Goal: Information Seeking & Learning: Learn about a topic

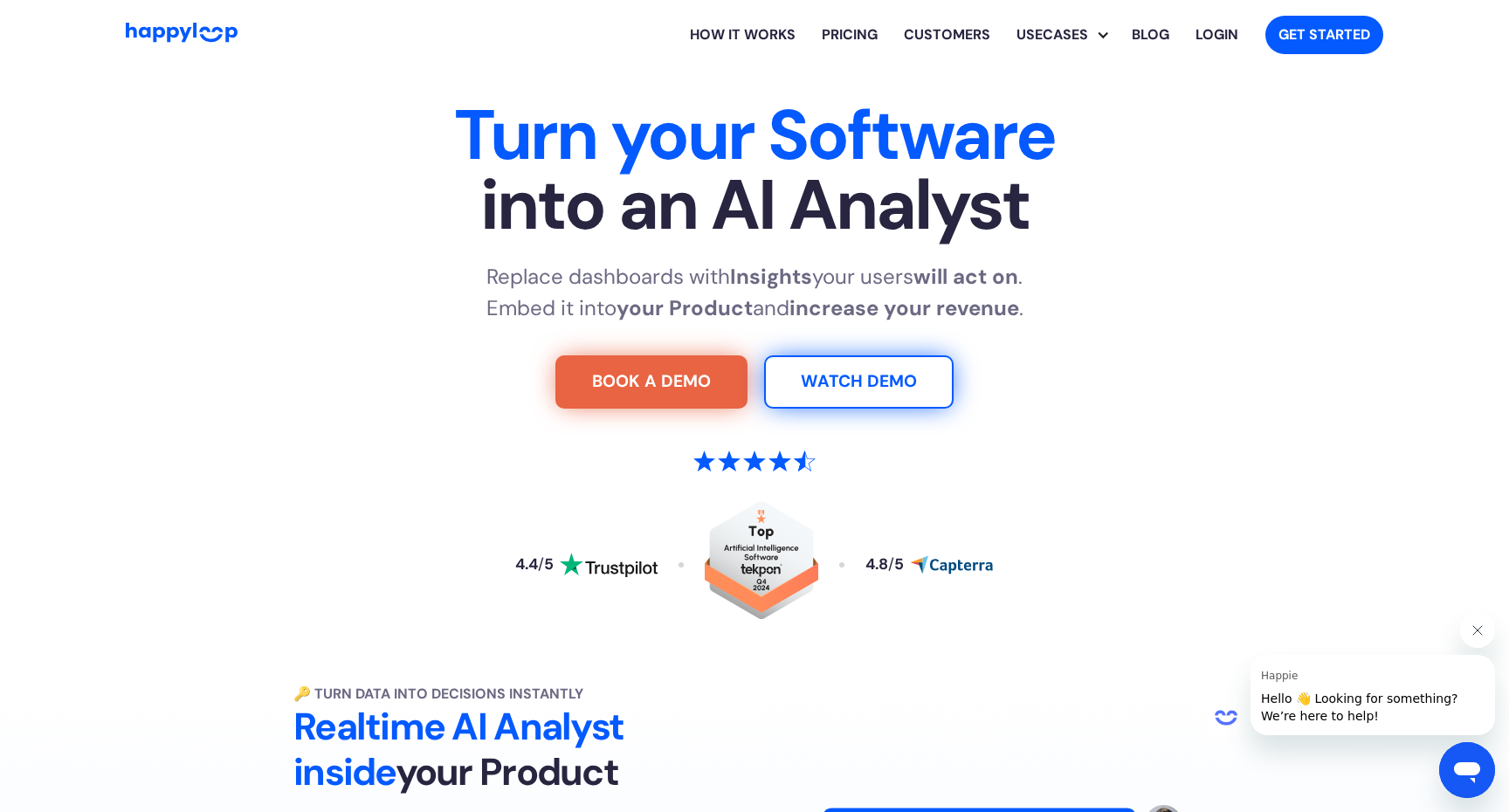
click at [835, 37] on link "Pricing" at bounding box center [849, 35] width 82 height 56
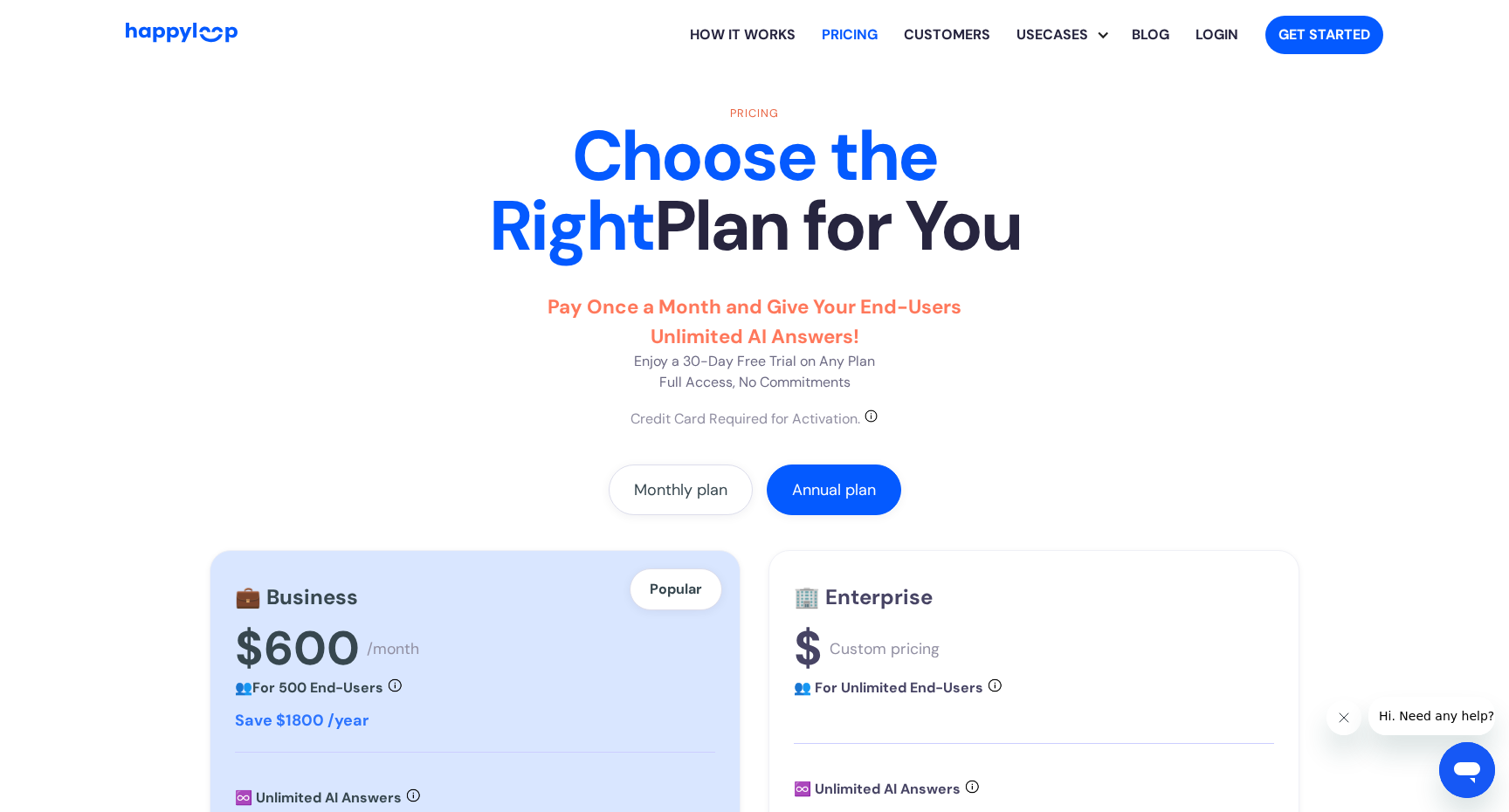
click at [774, 32] on link "How it works" at bounding box center [743, 35] width 132 height 56
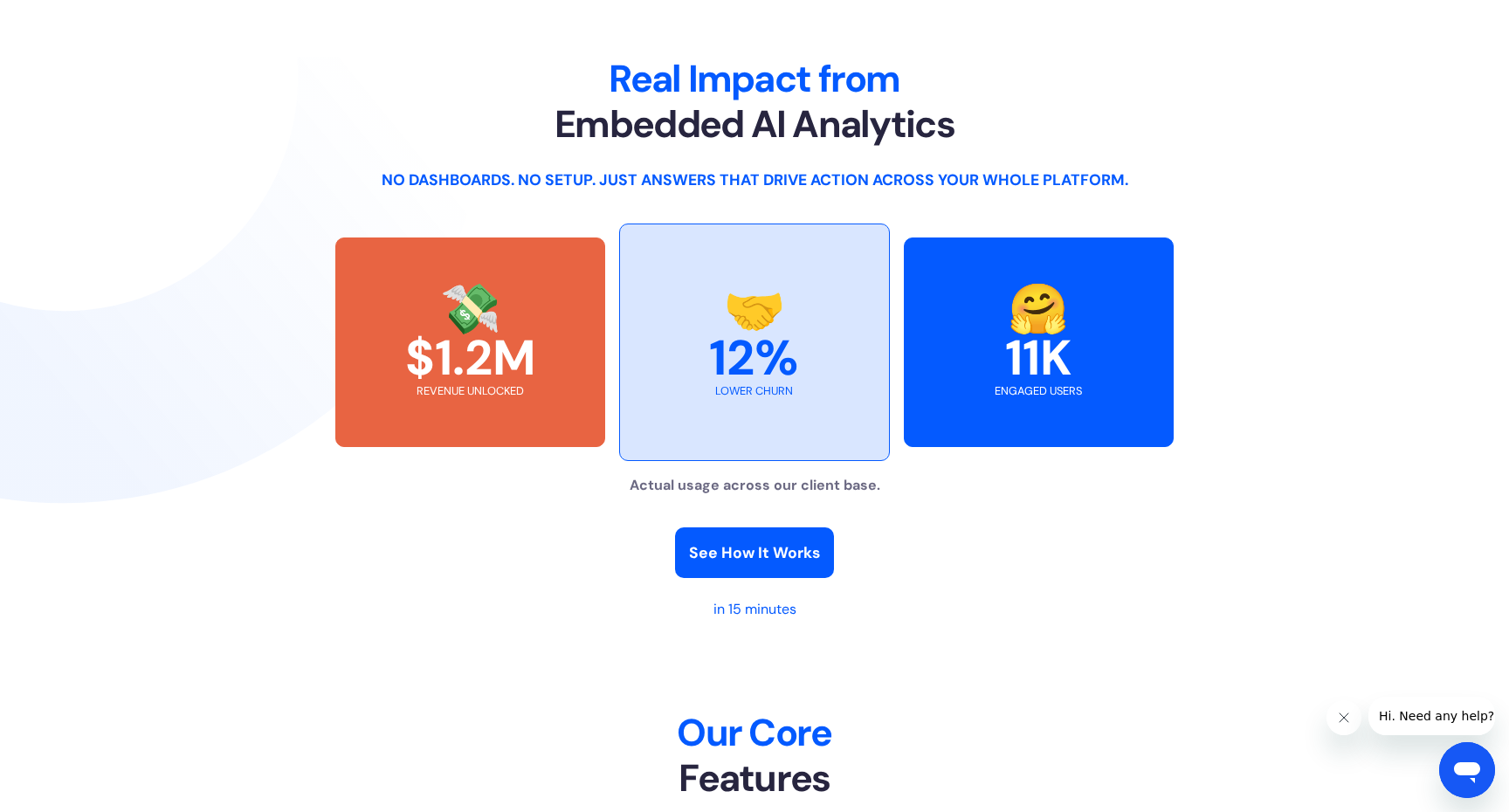
scroll to position [3696, 0]
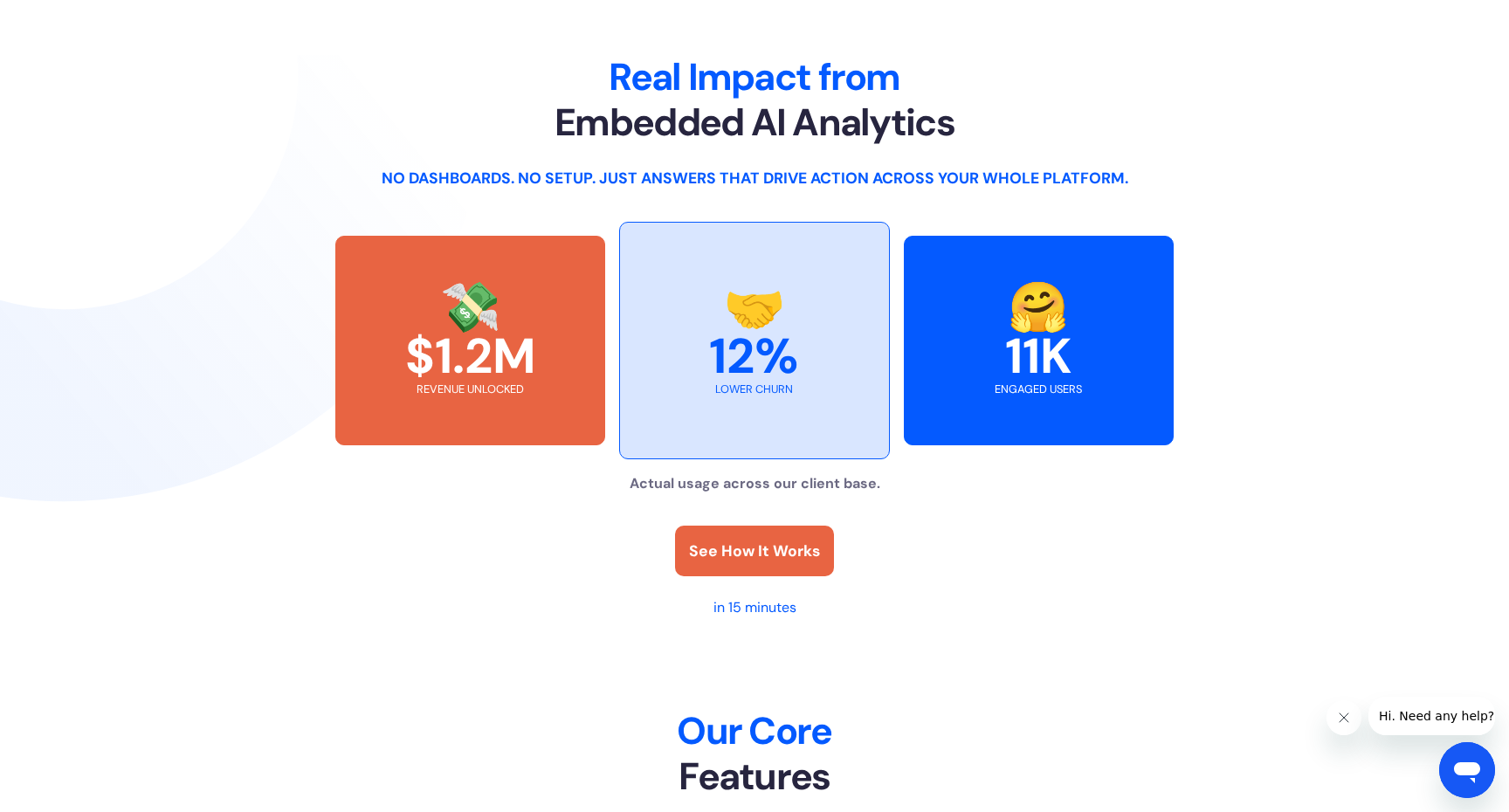
click at [736, 576] on link "See How It Works" at bounding box center [754, 551] width 159 height 51
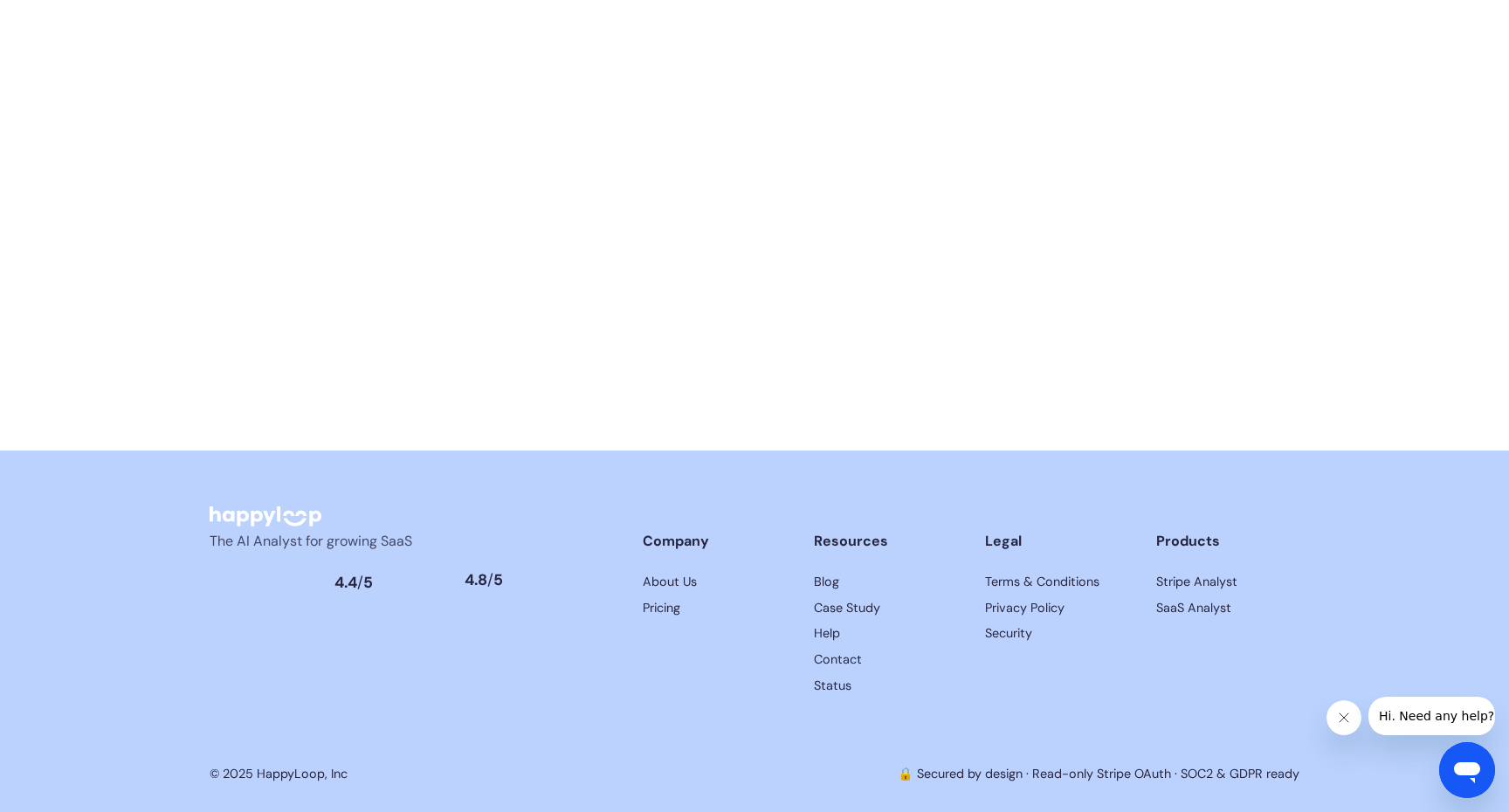
scroll to position [8719, 0]
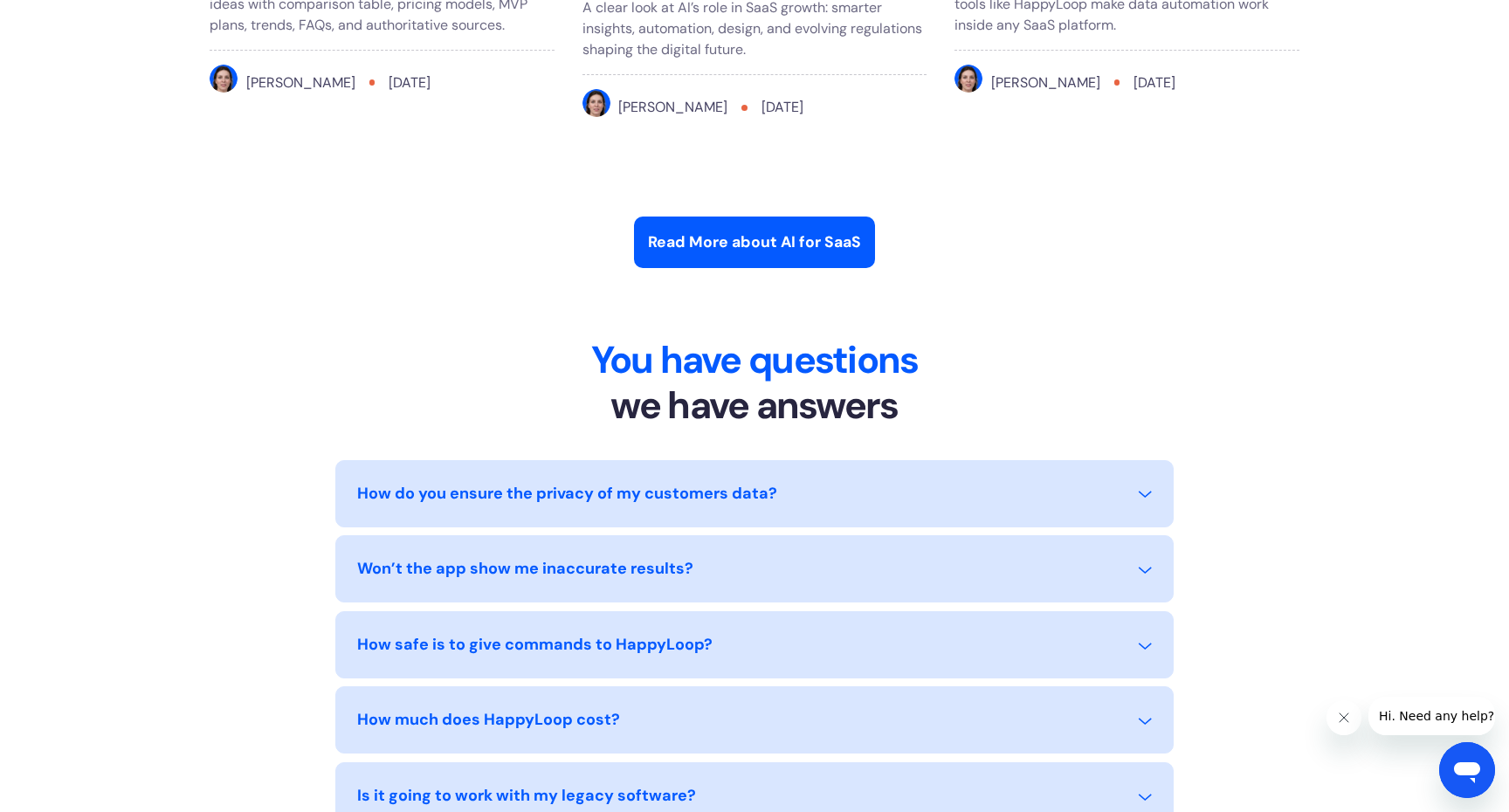
scroll to position [7340, 0]
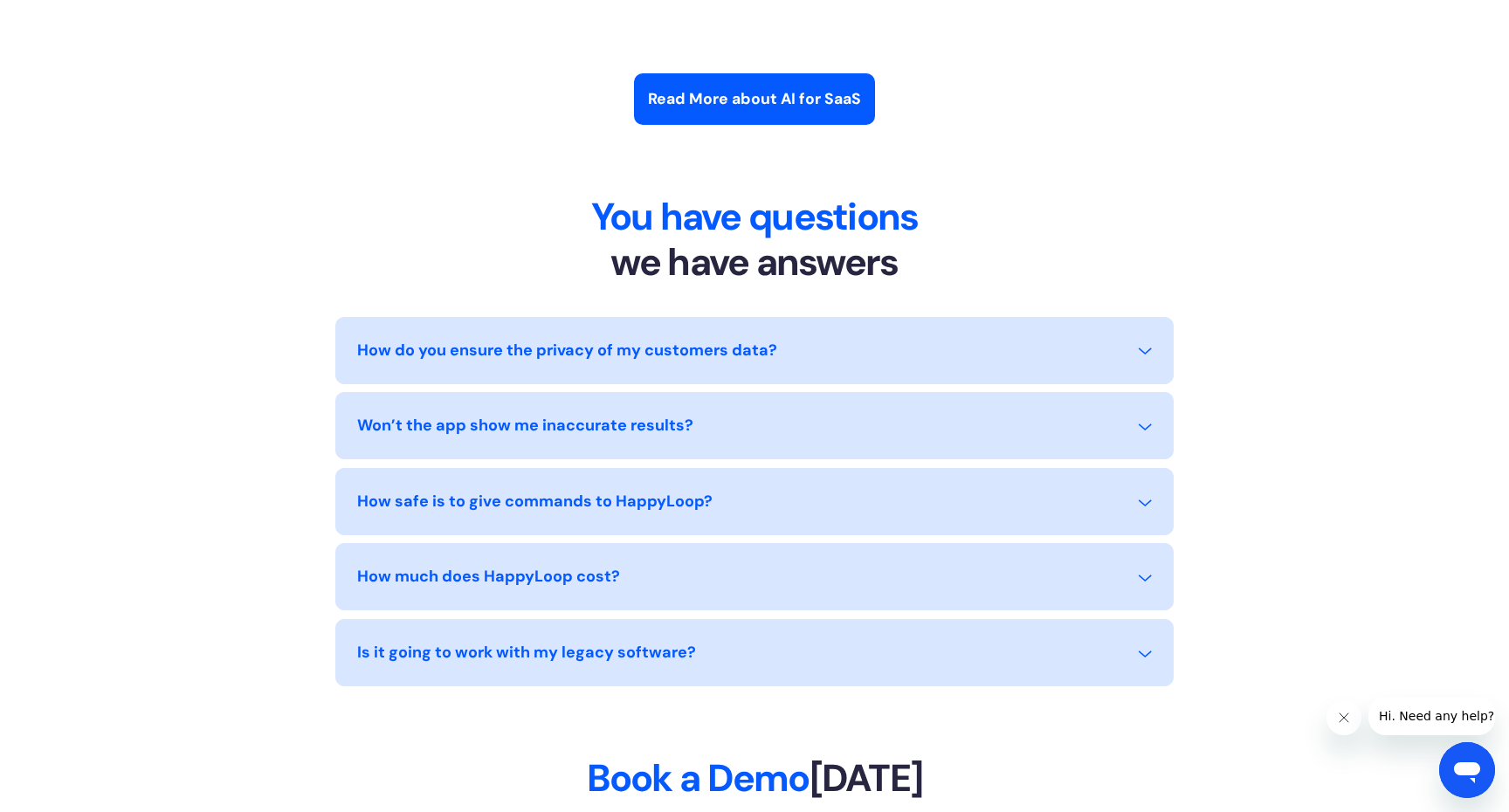
click at [366, 438] on div "Won’t the app show me inaccurate results?" at bounding box center [525, 425] width 336 height 24
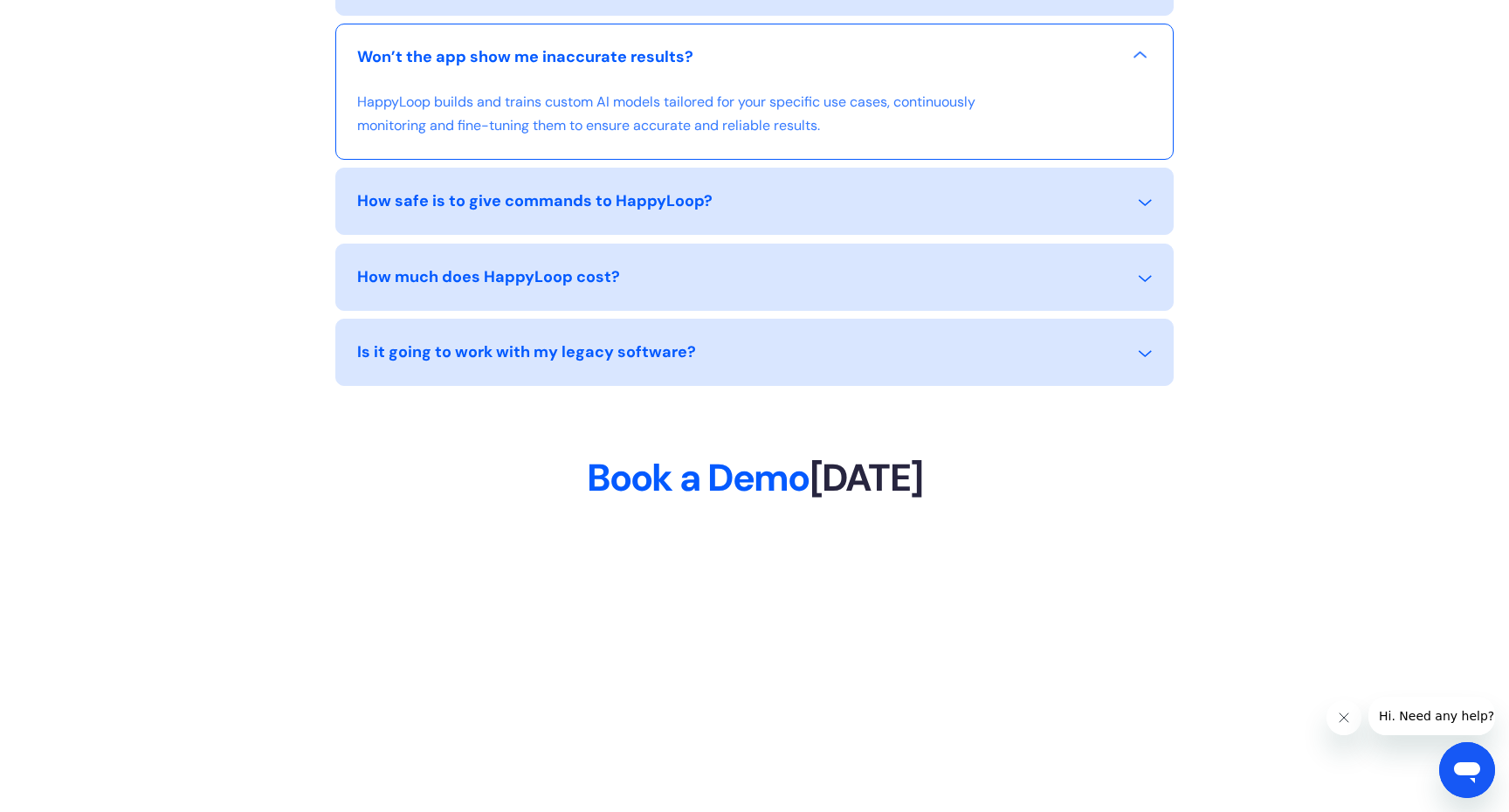
scroll to position [7709, 0]
click at [479, 288] on div "How much does HappyLoop cost?" at bounding box center [488, 276] width 263 height 24
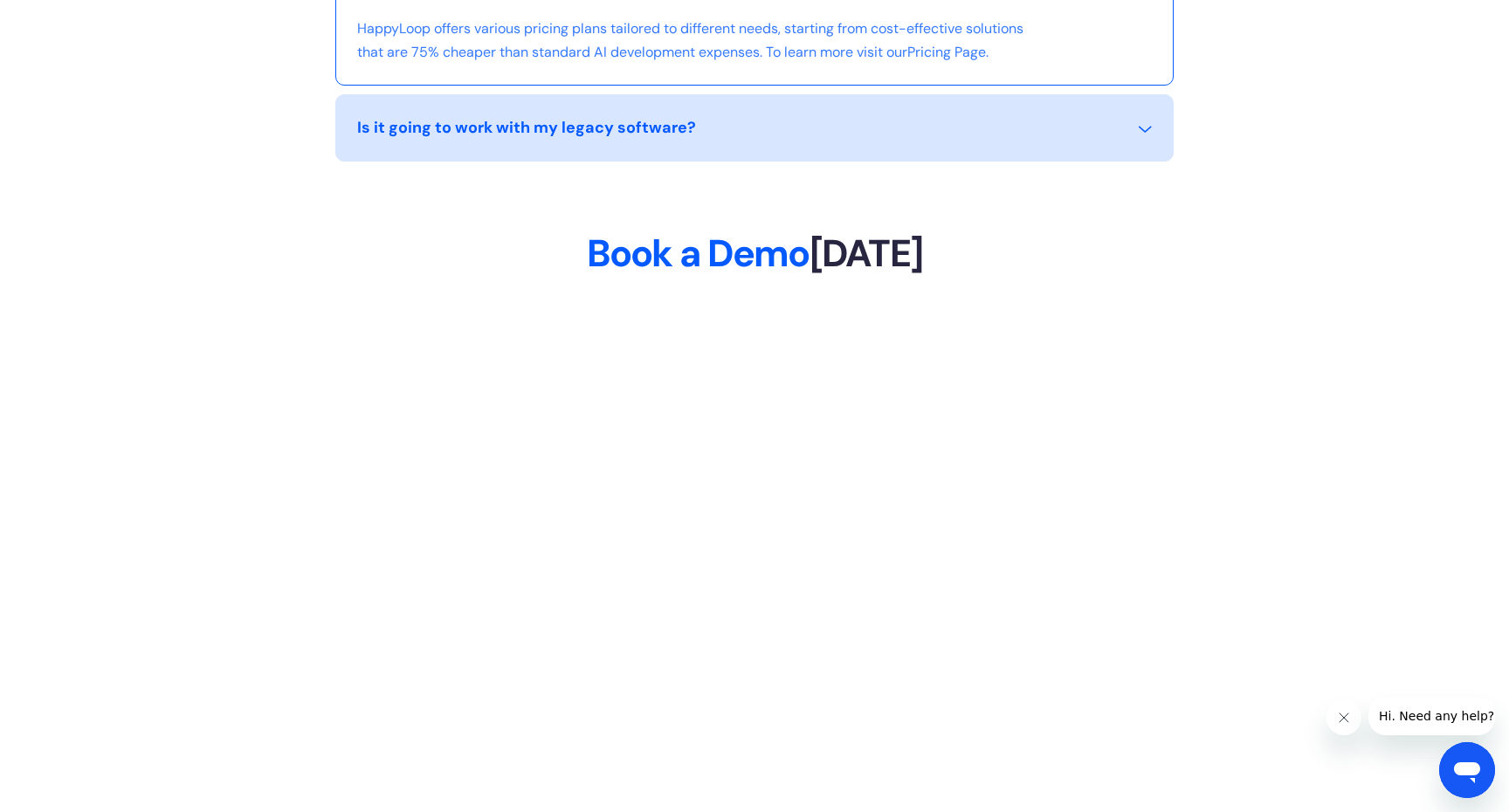
scroll to position [8015, 0]
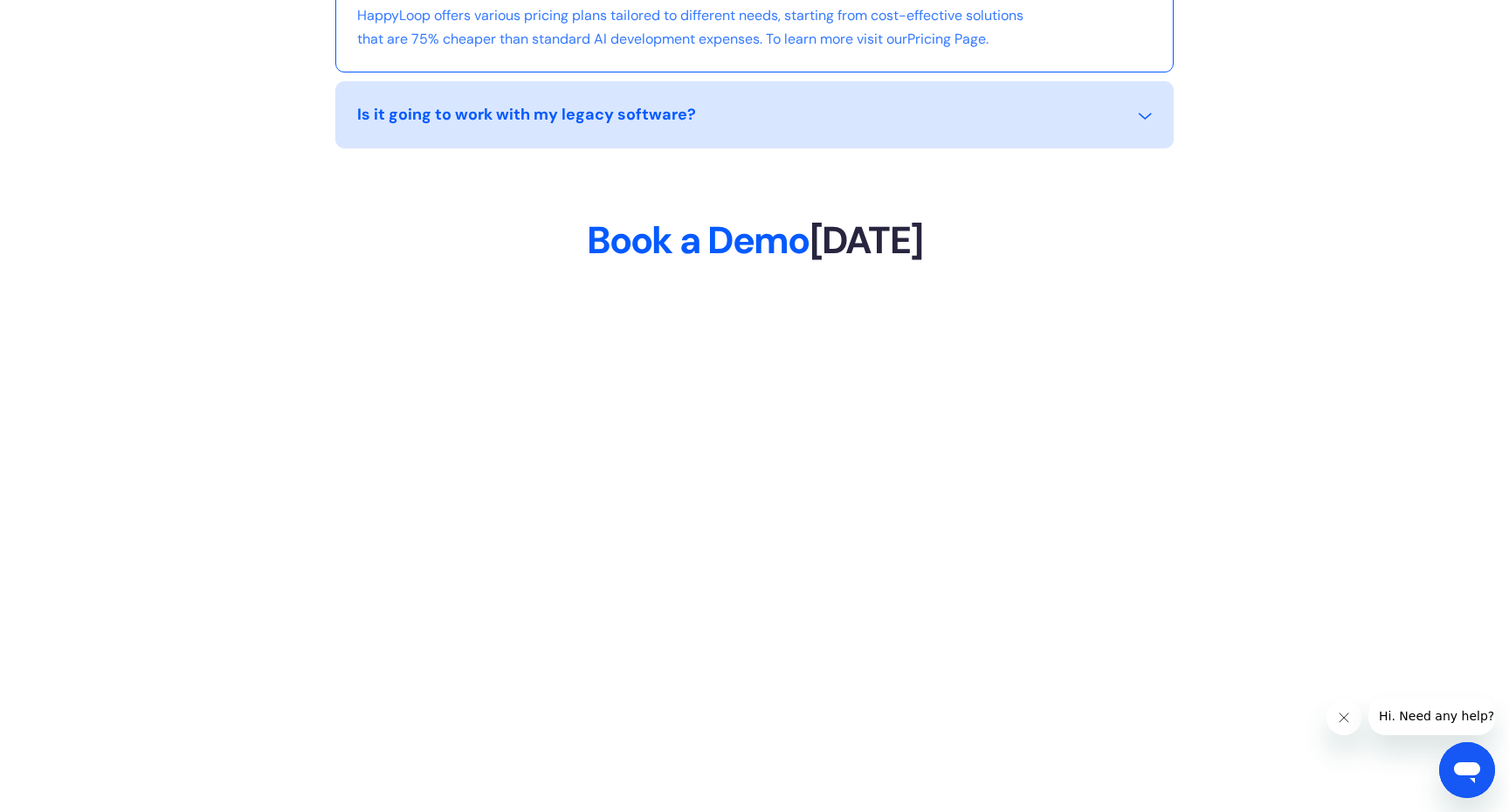
click at [366, 148] on div "Is it going to work with my legacy software?" at bounding box center [754, 125] width 794 height 45
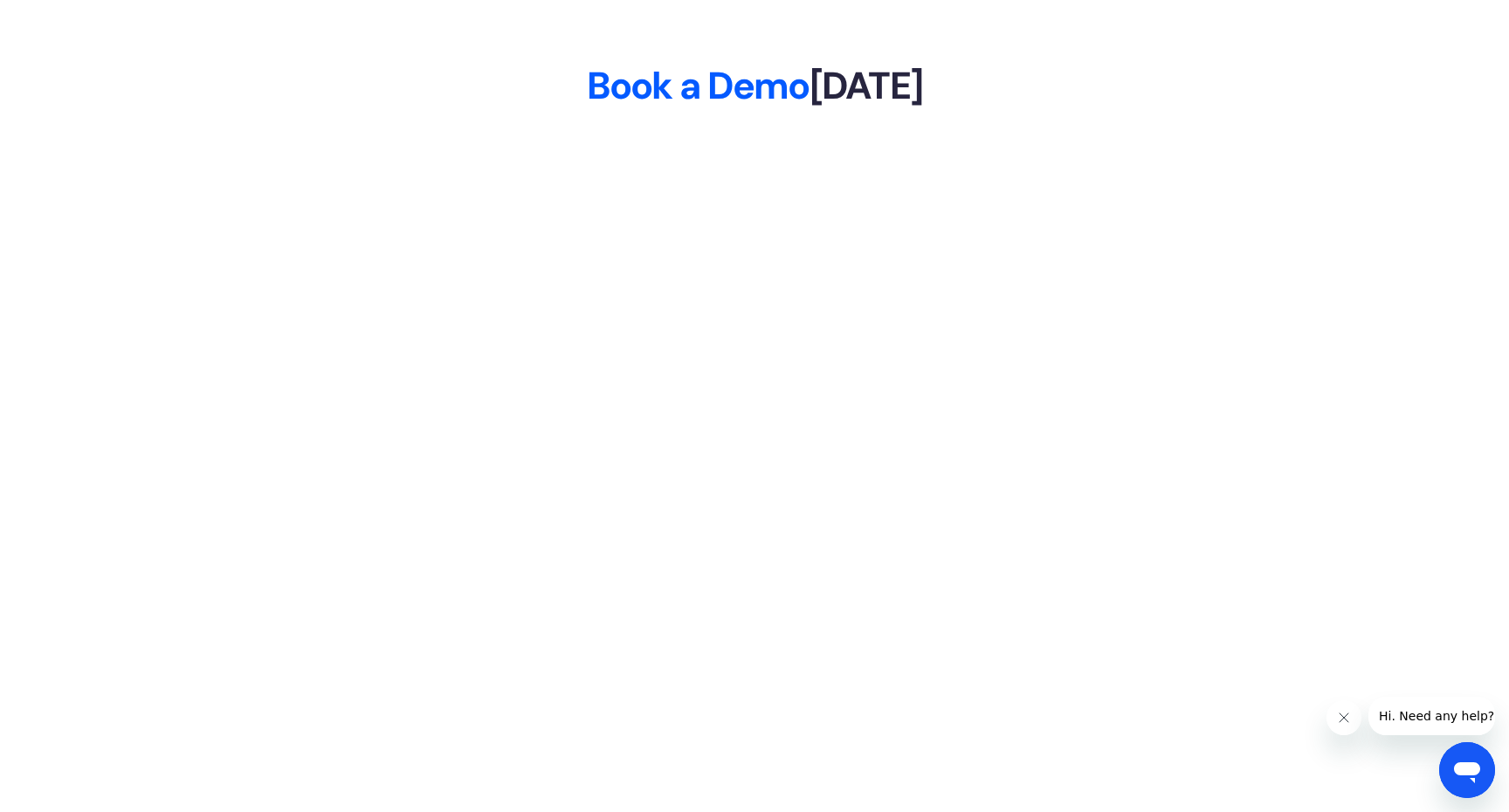
scroll to position [8750, 0]
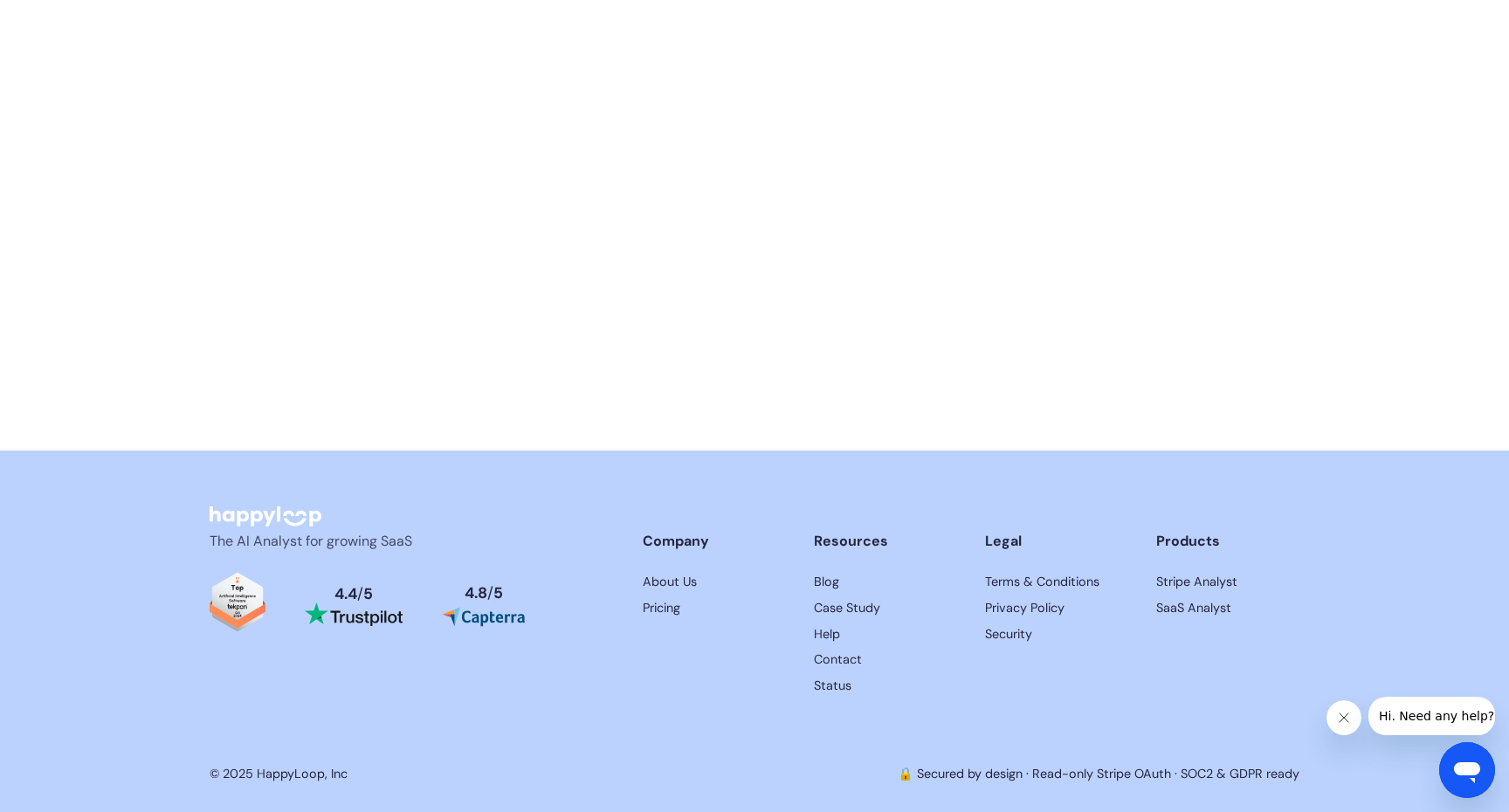
click at [490, 598] on span "/" at bounding box center [490, 593] width 6 height 19
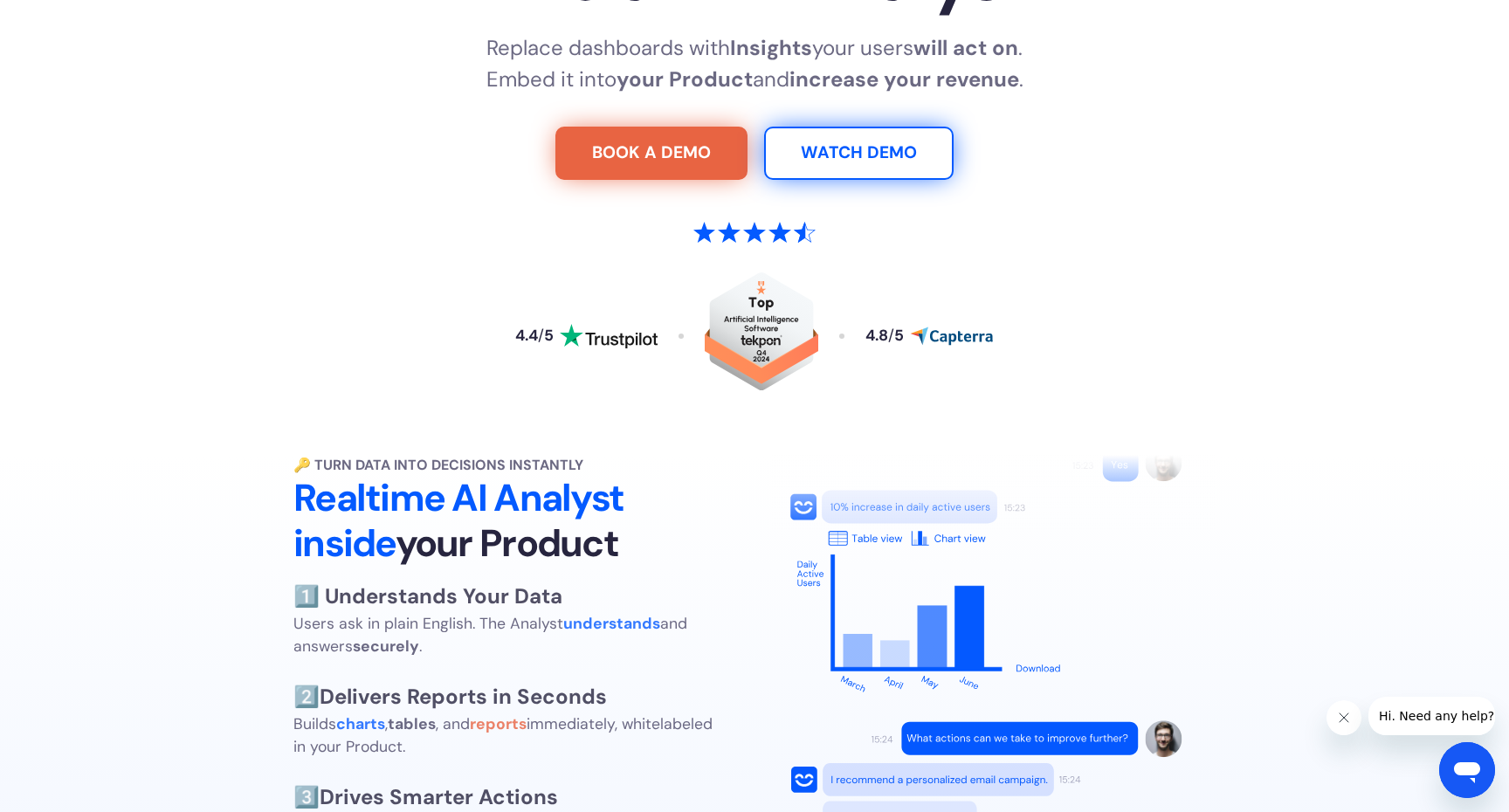
scroll to position [0, 0]
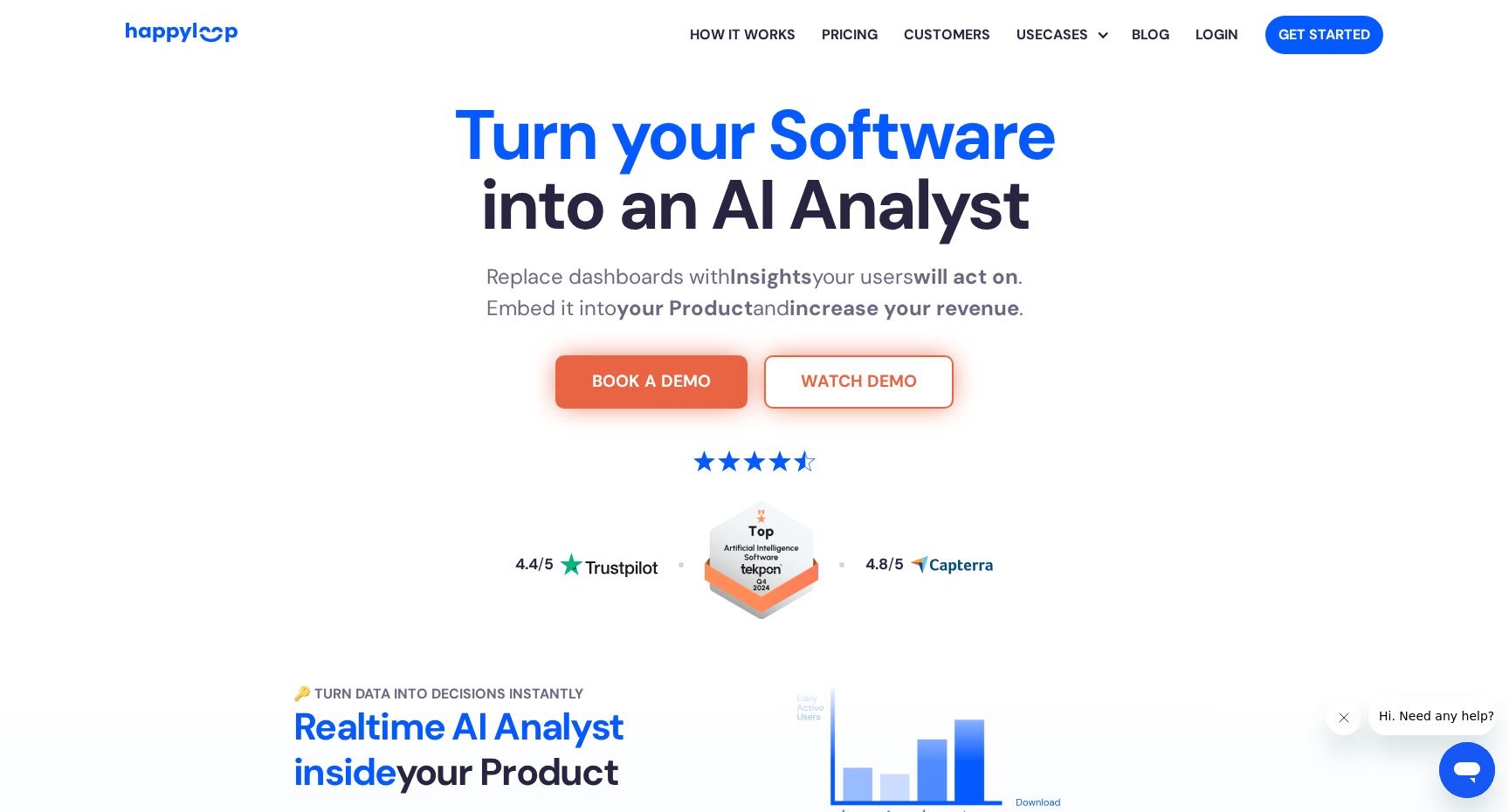
click at [838, 381] on link "WATCH DEMO" at bounding box center [859, 382] width 190 height 54
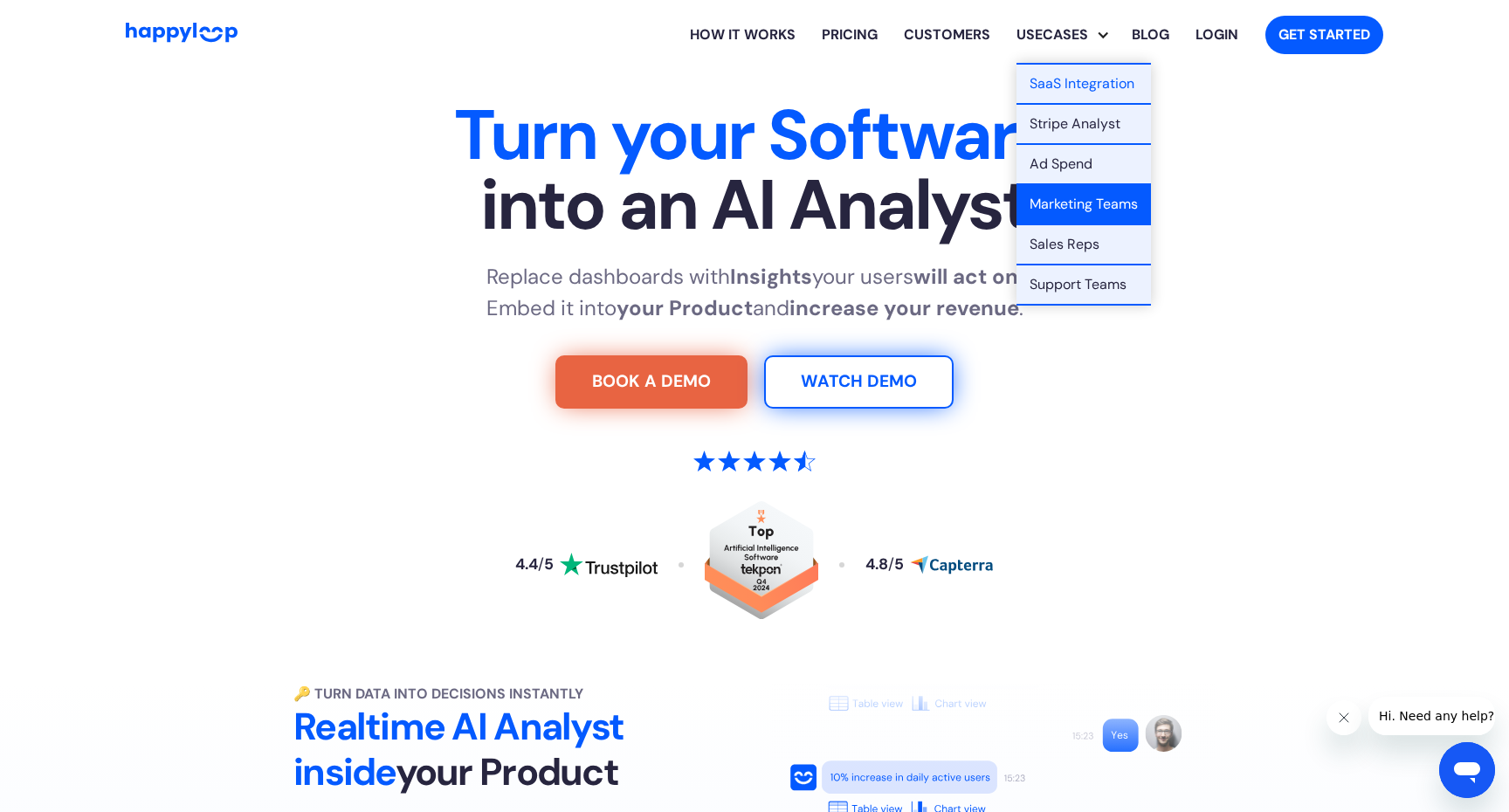
click at [1105, 194] on link "Marketing Teams" at bounding box center [1083, 206] width 134 height 40
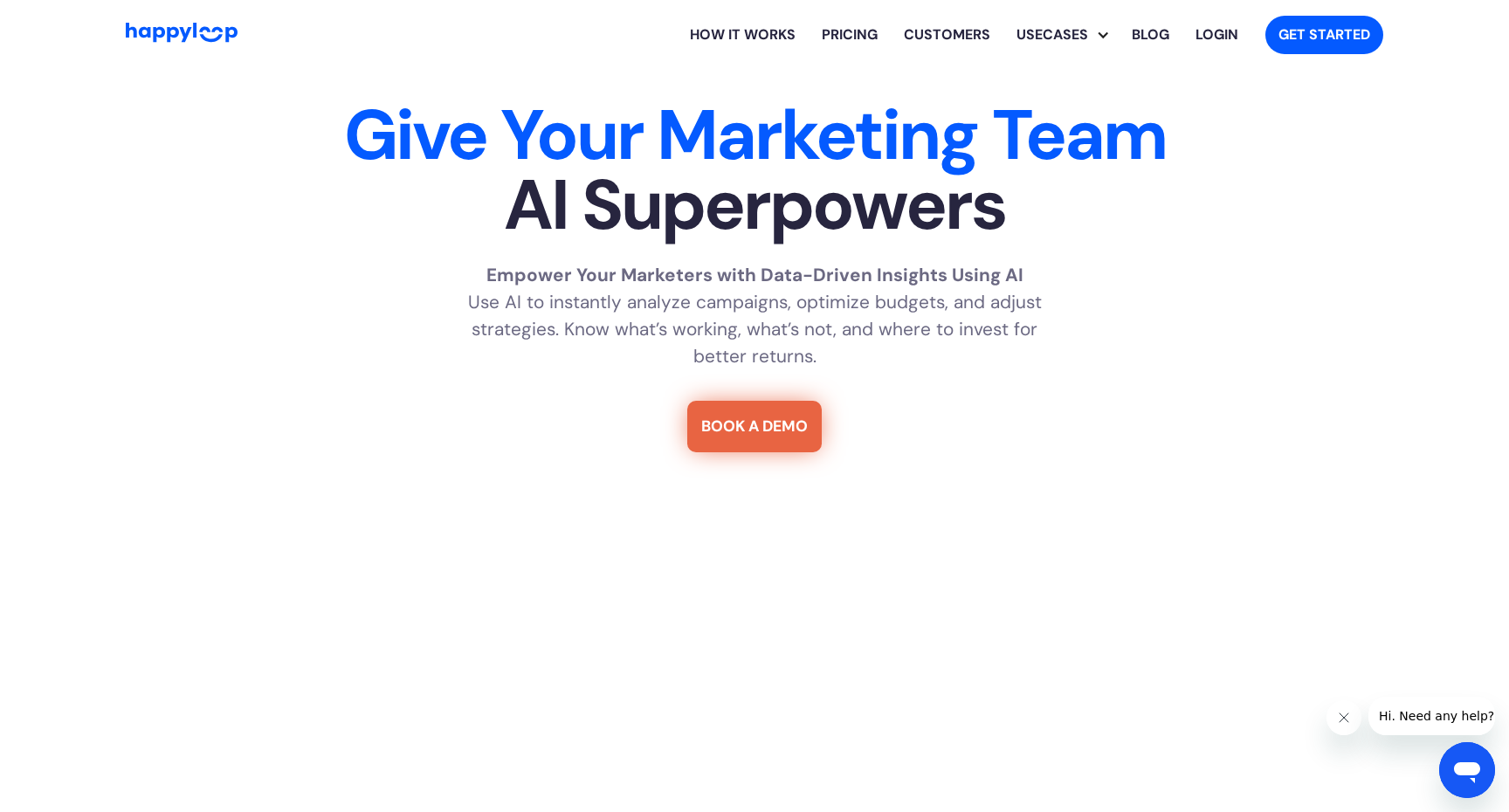
click at [747, 33] on link "How it works" at bounding box center [743, 35] width 132 height 56
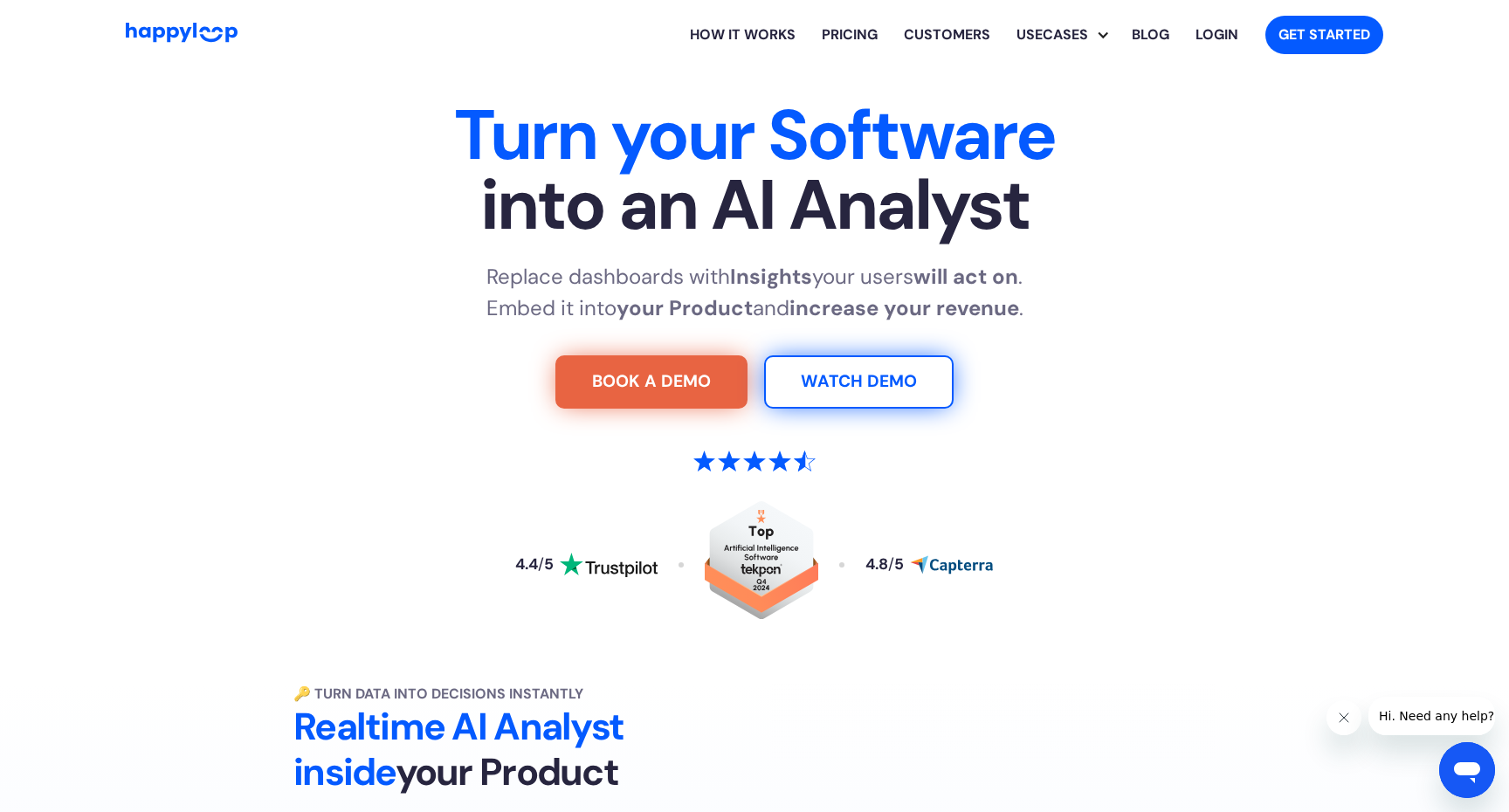
click at [943, 40] on link "Customers" at bounding box center [947, 35] width 112 height 56
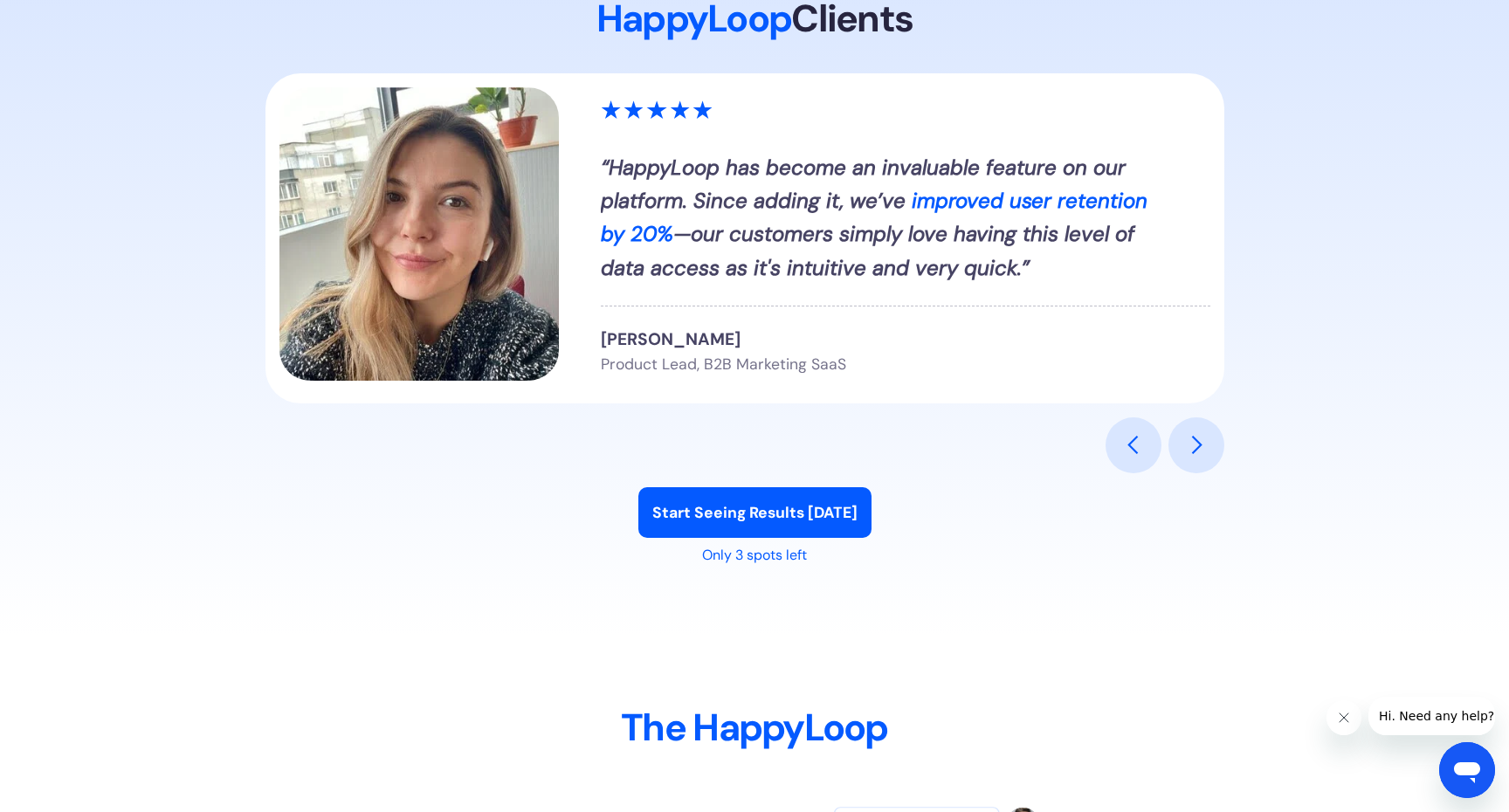
scroll to position [2136, 0]
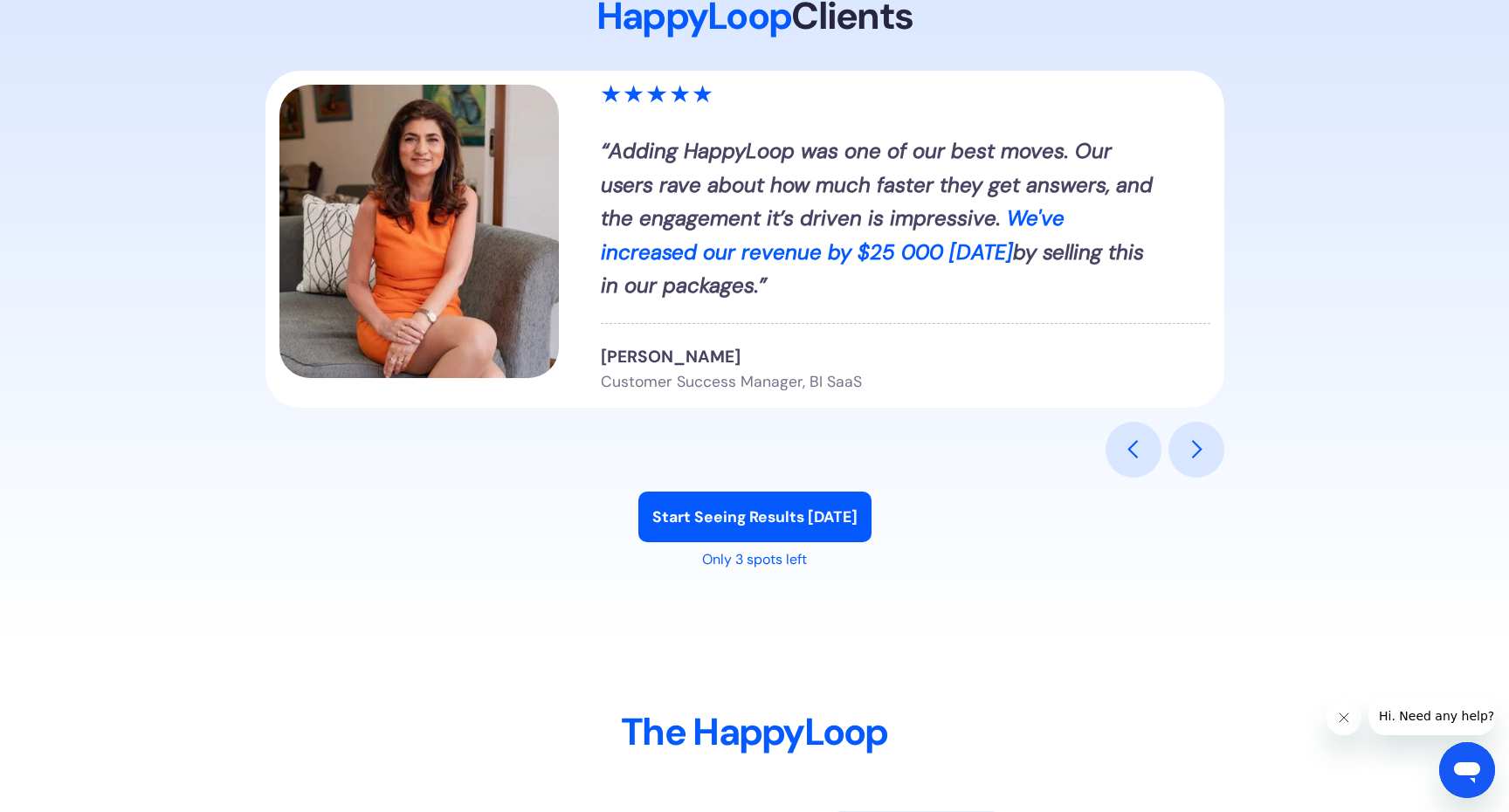
click at [1128, 446] on div "previous slide" at bounding box center [1133, 450] width 21 height 21
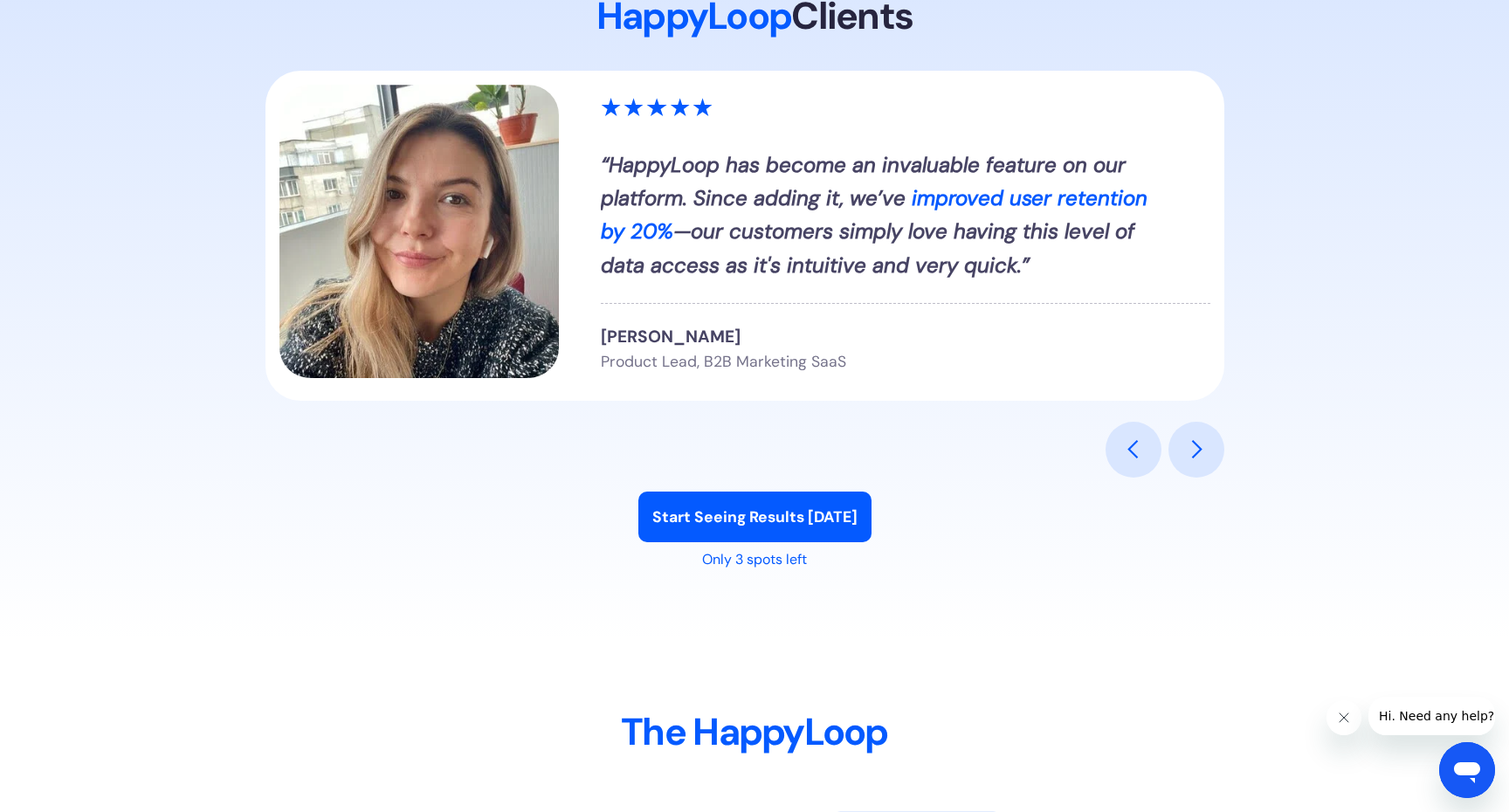
click at [1209, 449] on div "next slide" at bounding box center [1196, 450] width 56 height 56
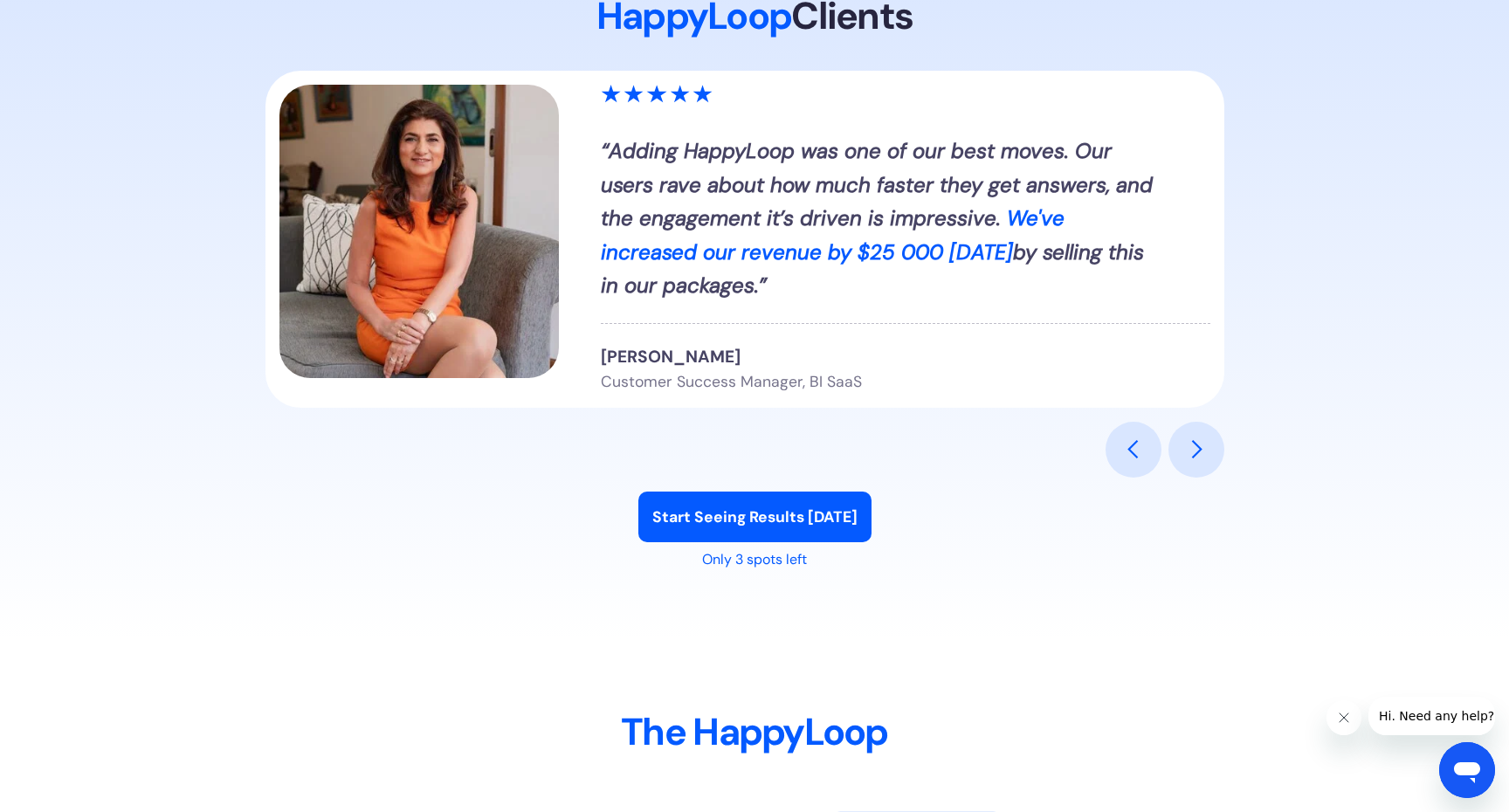
click at [1209, 449] on div "next slide" at bounding box center [1196, 450] width 56 height 56
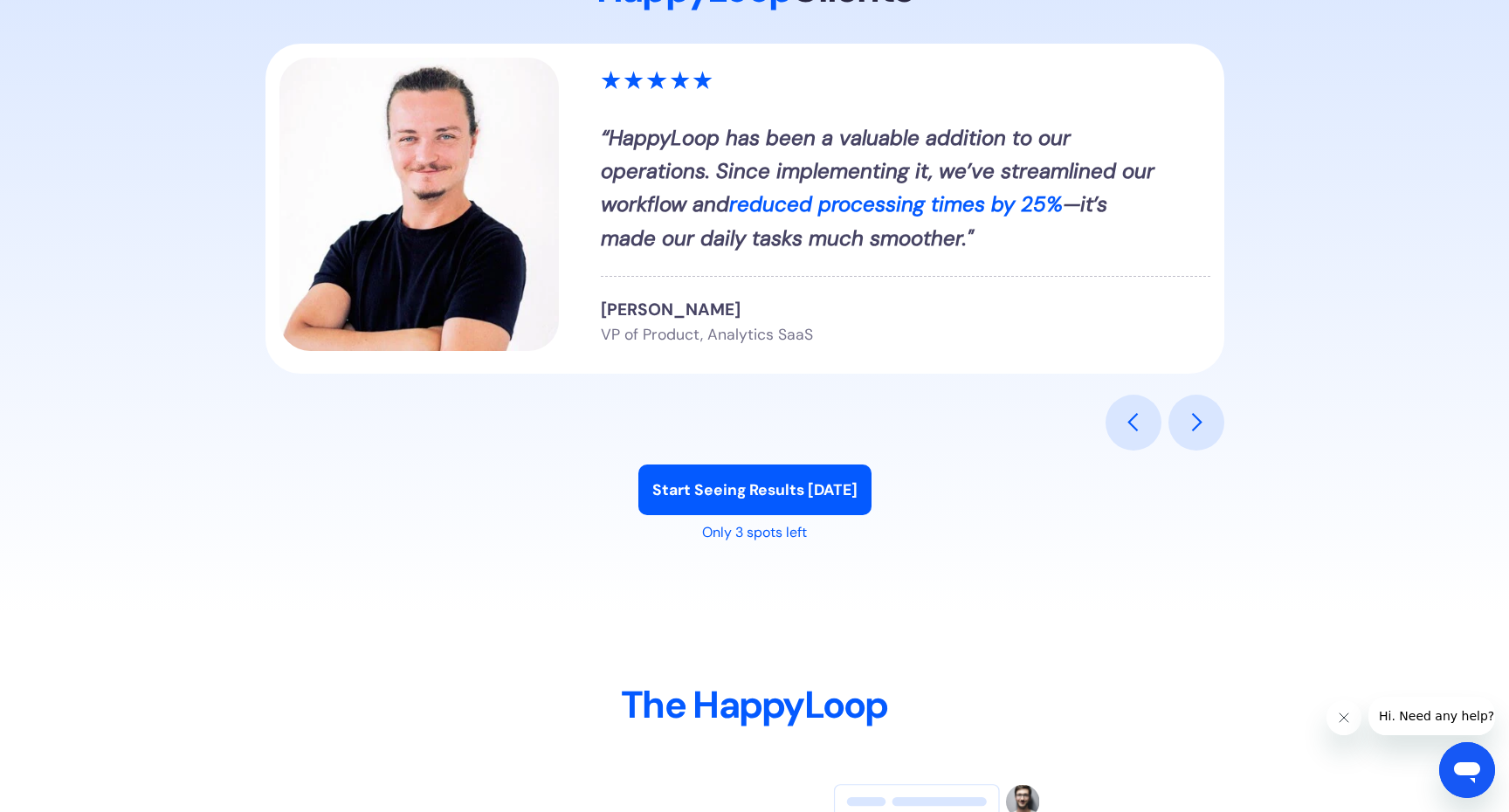
scroll to position [2179, 0]
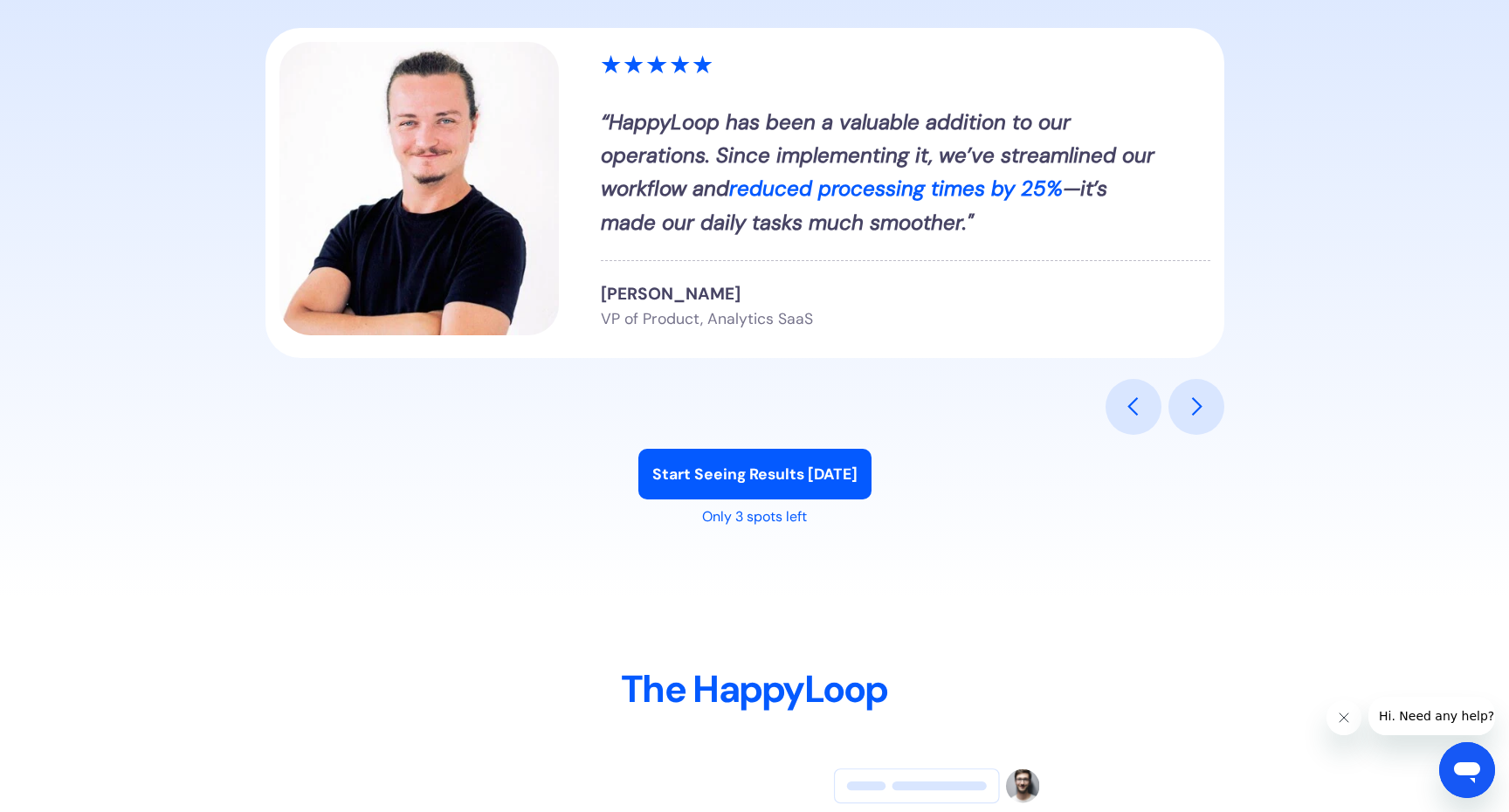
click at [1214, 397] on div "next slide" at bounding box center [1196, 407] width 56 height 56
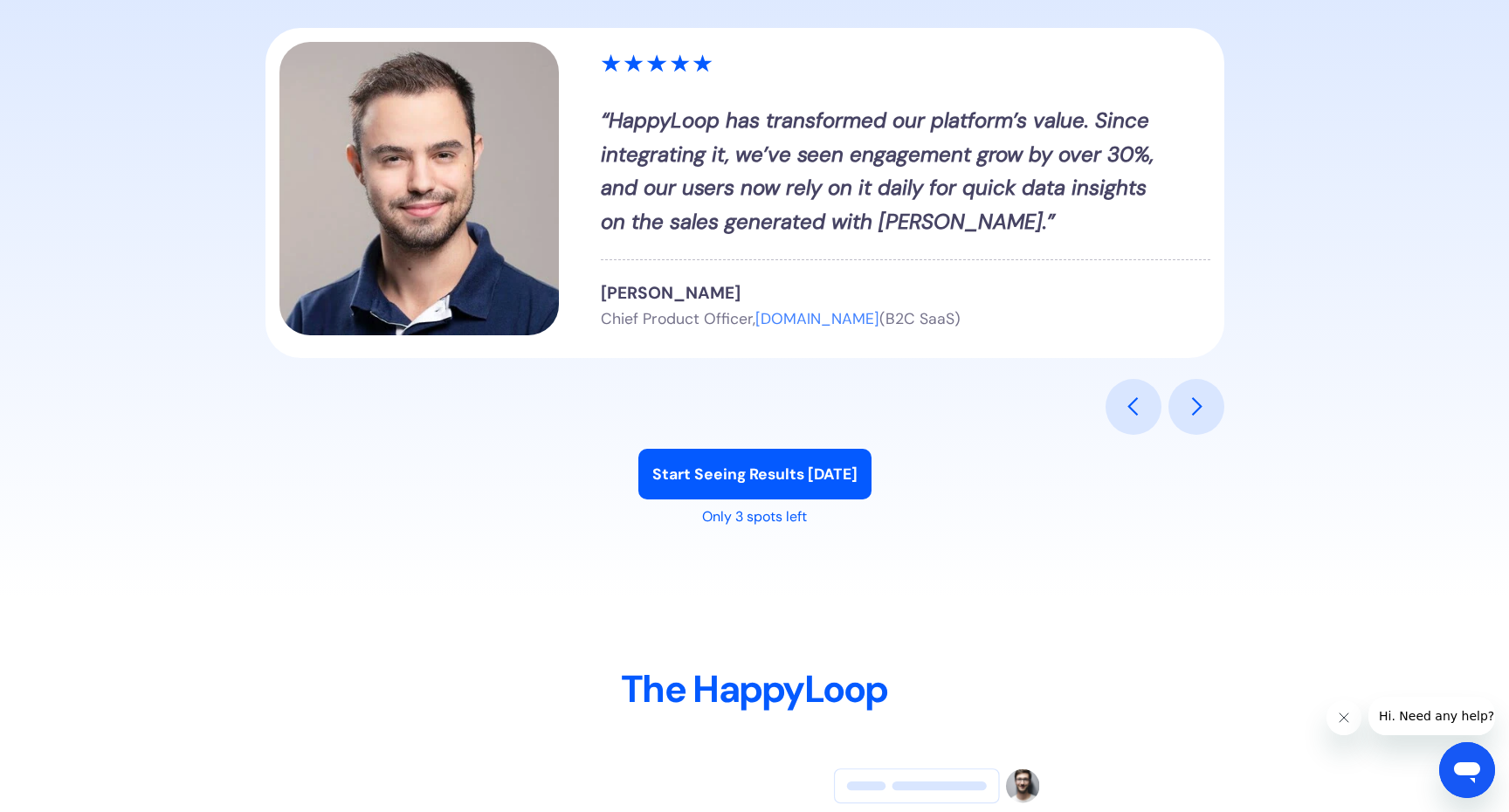
drag, startPoint x: 1214, startPoint y: 396, endPoint x: 1172, endPoint y: 478, distance: 92.1
click at [1172, 478] on div "HappyLoop Clients “HappyLoop has modernized our product and brought it to 2025.…" at bounding box center [754, 273] width 978 height 646
click at [1213, 417] on div "next slide" at bounding box center [1196, 407] width 56 height 56
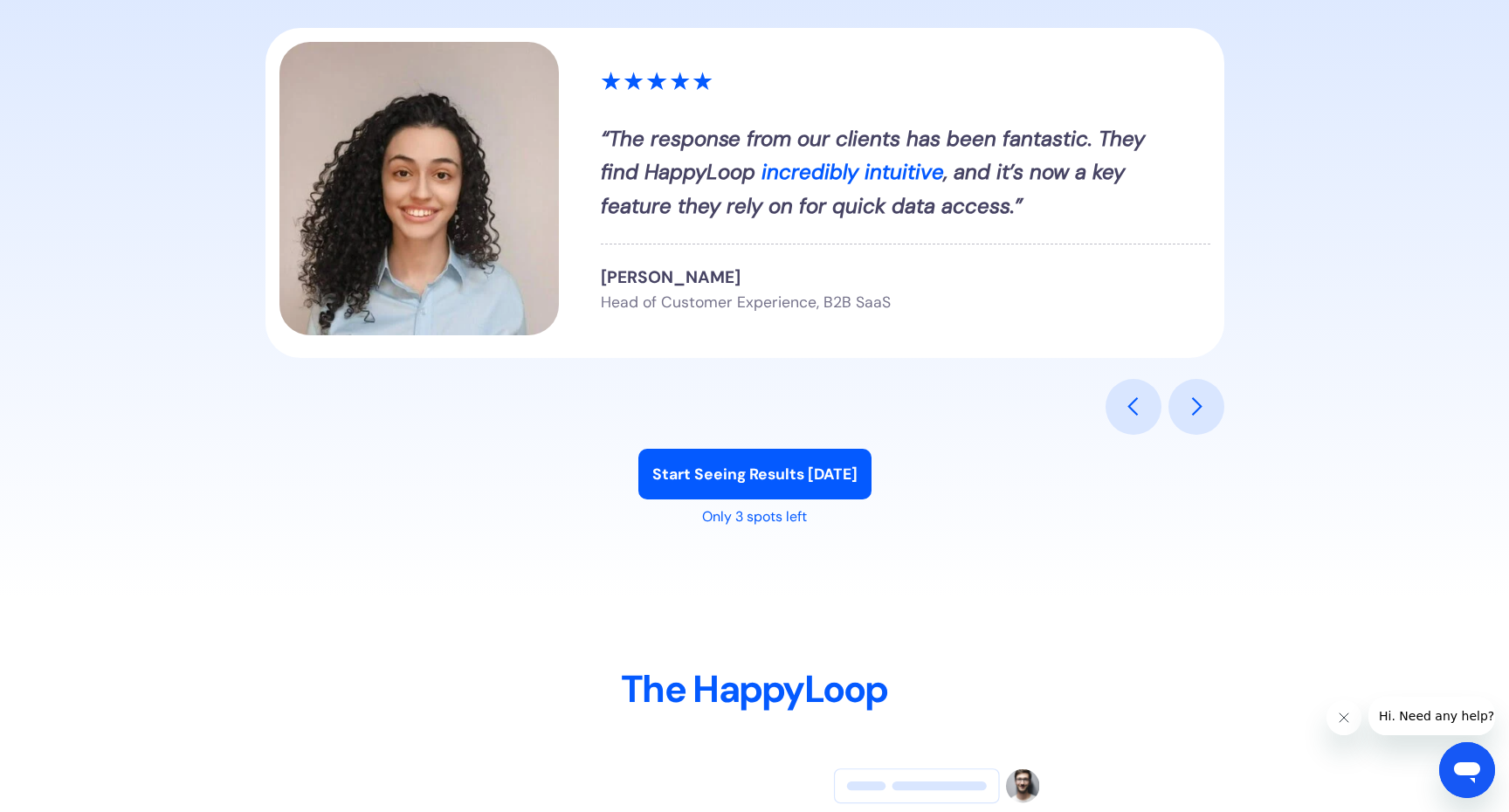
click at [1211, 413] on div "next slide" at bounding box center [1196, 407] width 56 height 56
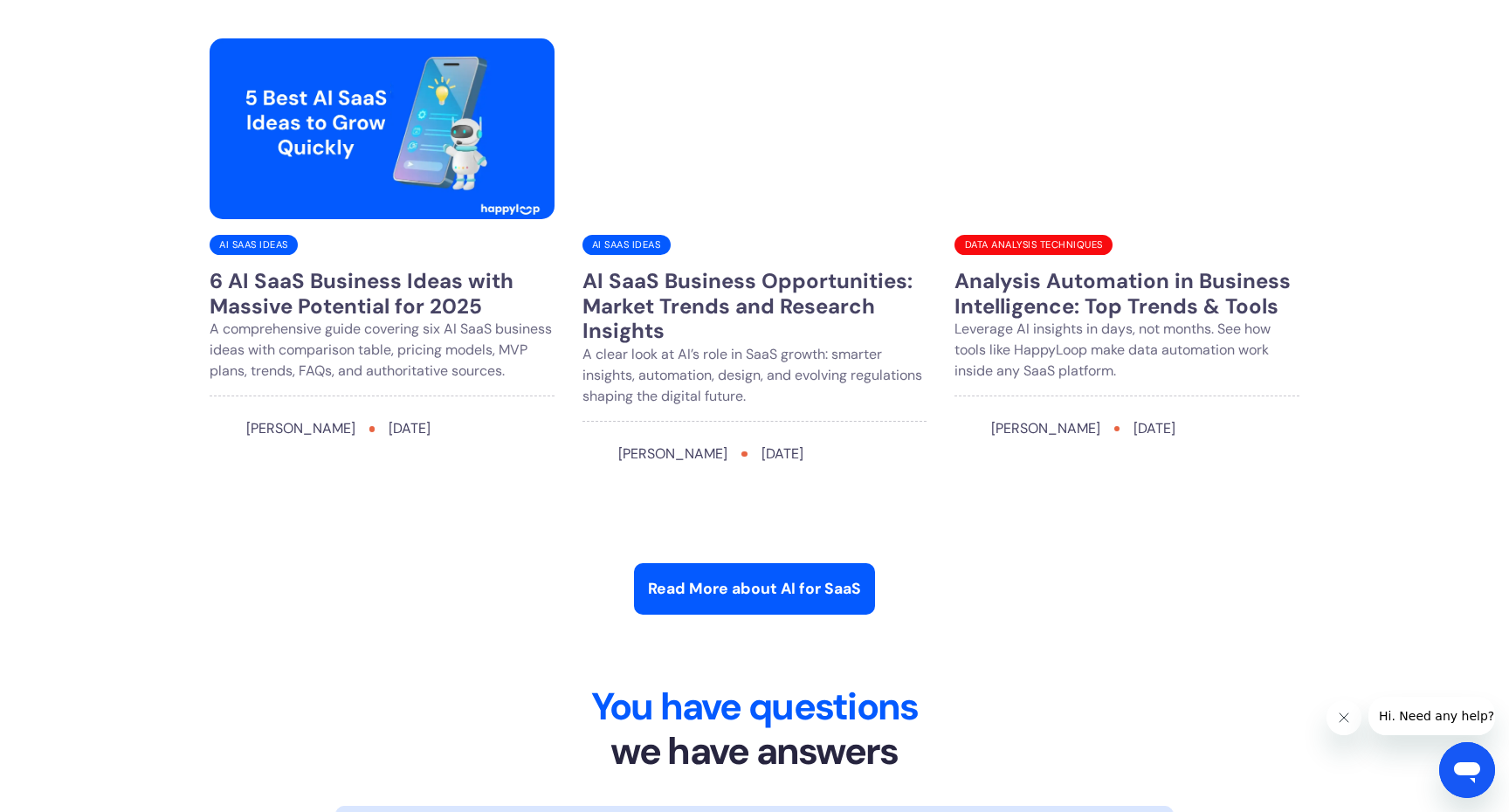
scroll to position [6910, 0]
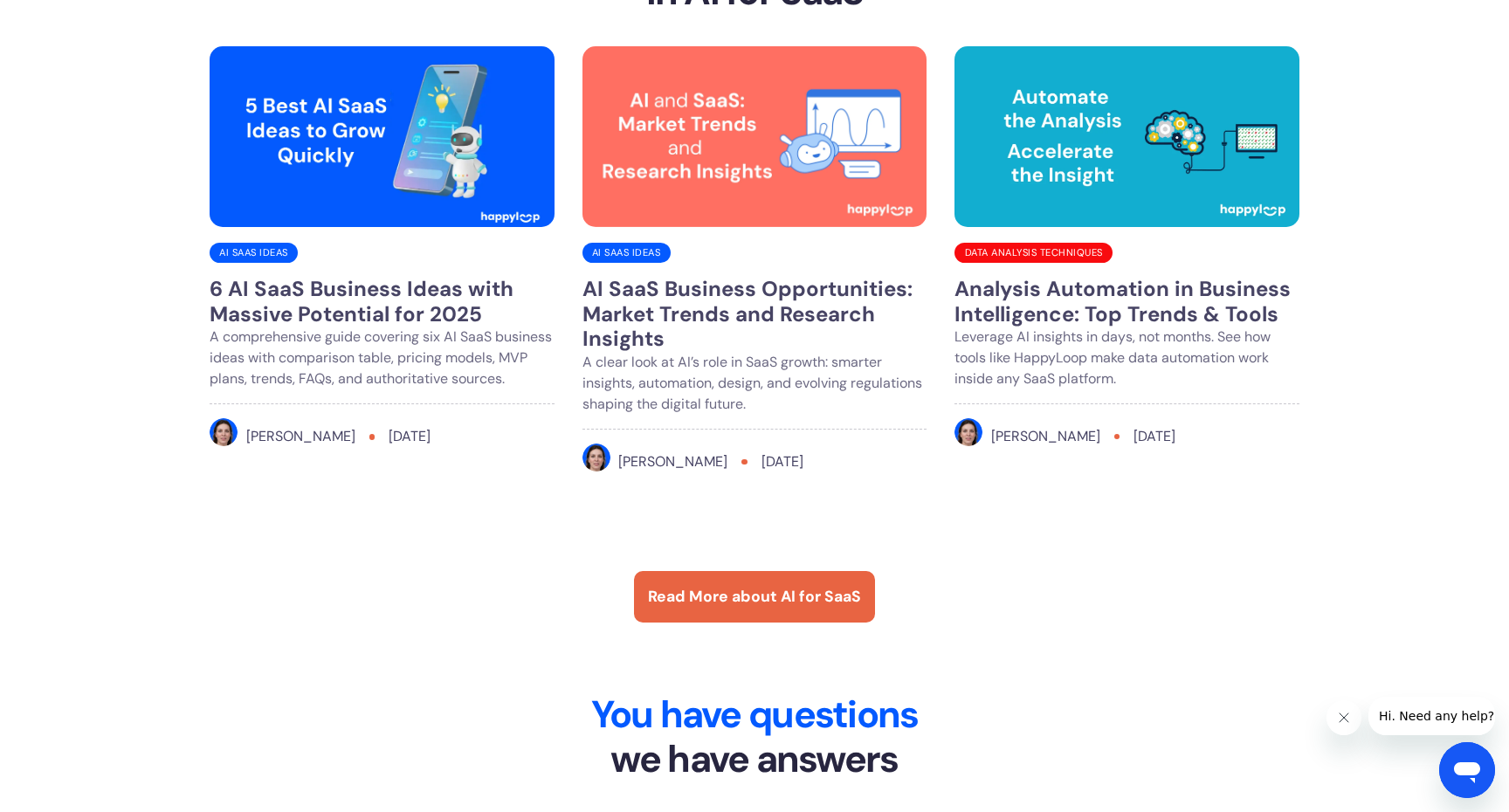
click at [744, 611] on link "Read More about AI for SaaS" at bounding box center [754, 597] width 241 height 51
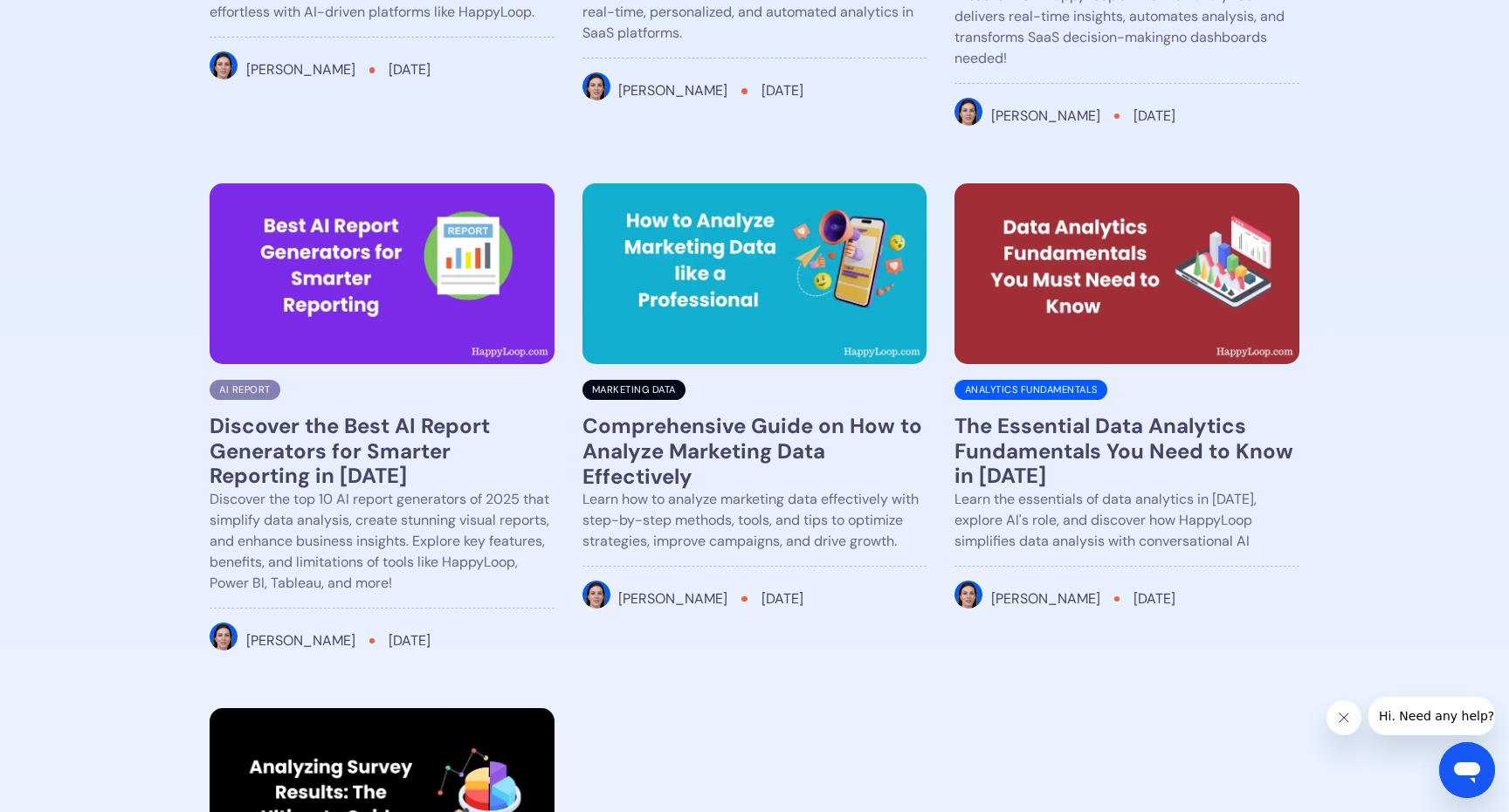
scroll to position [2264, 0]
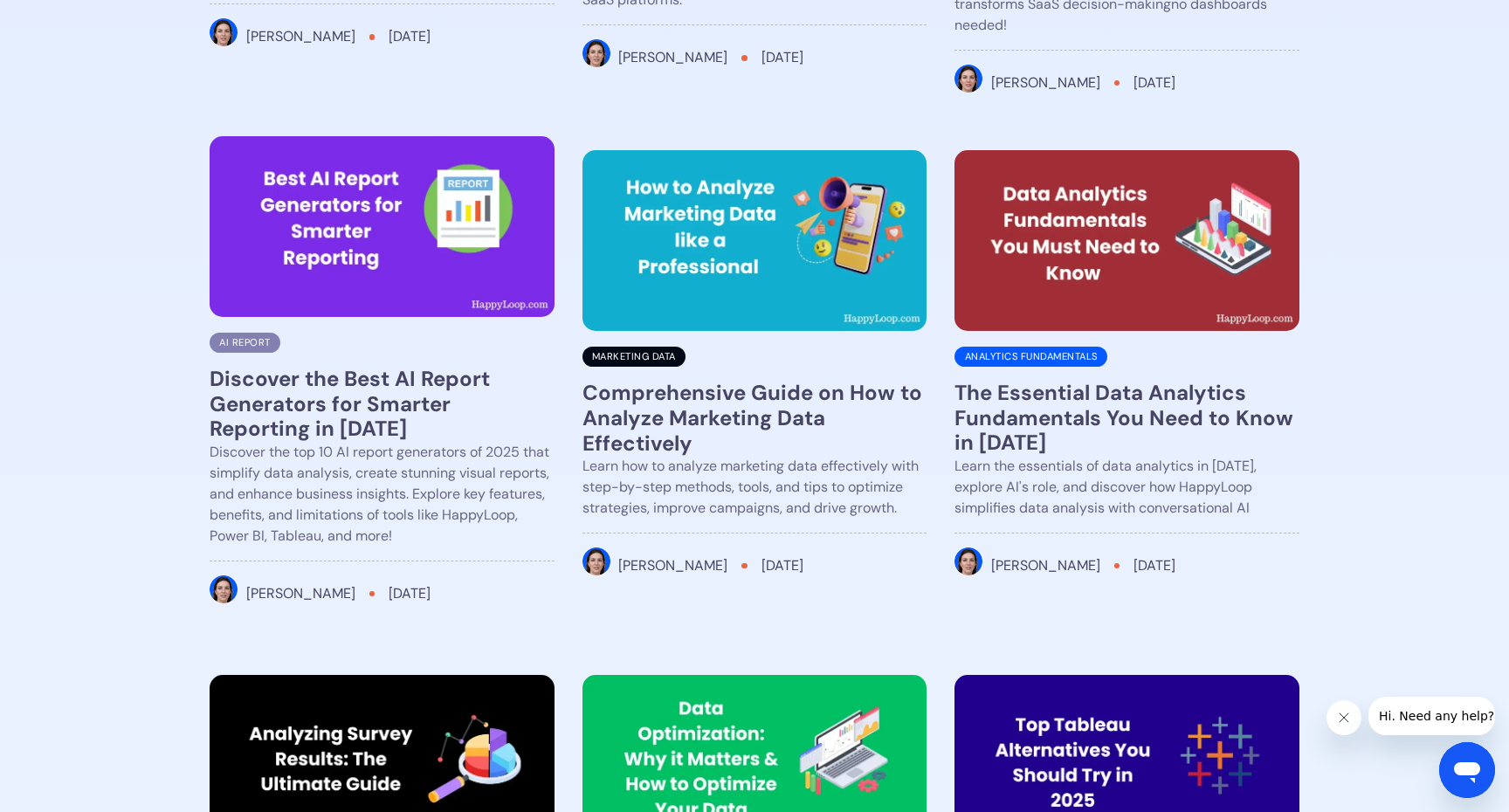
click at [269, 384] on h3 "Discover the Best AI Report Generators for Smarter Reporting in [DATE]" at bounding box center [381, 403] width 345 height 75
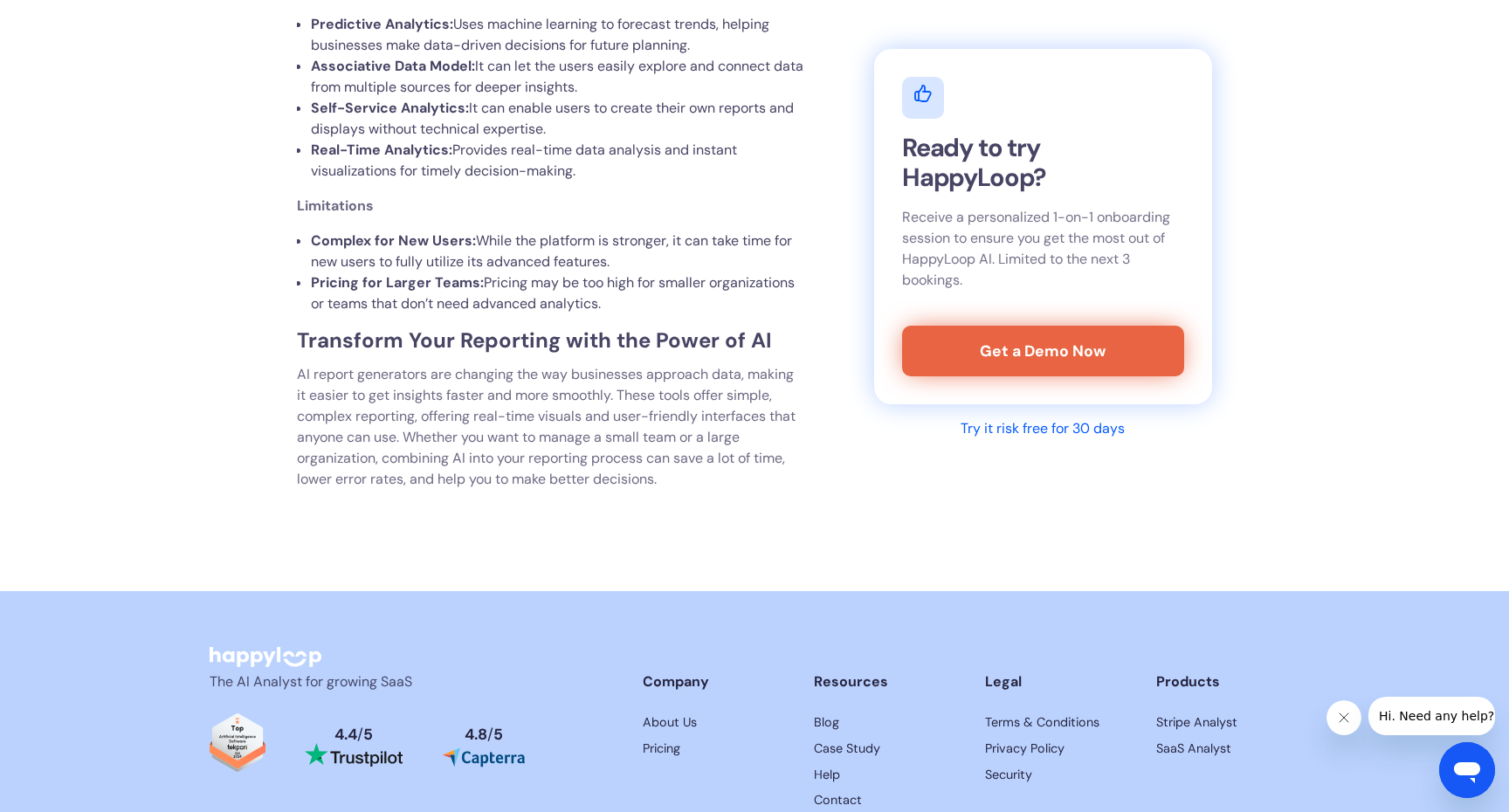
scroll to position [8193, 0]
